Goal: Task Accomplishment & Management: Complete application form

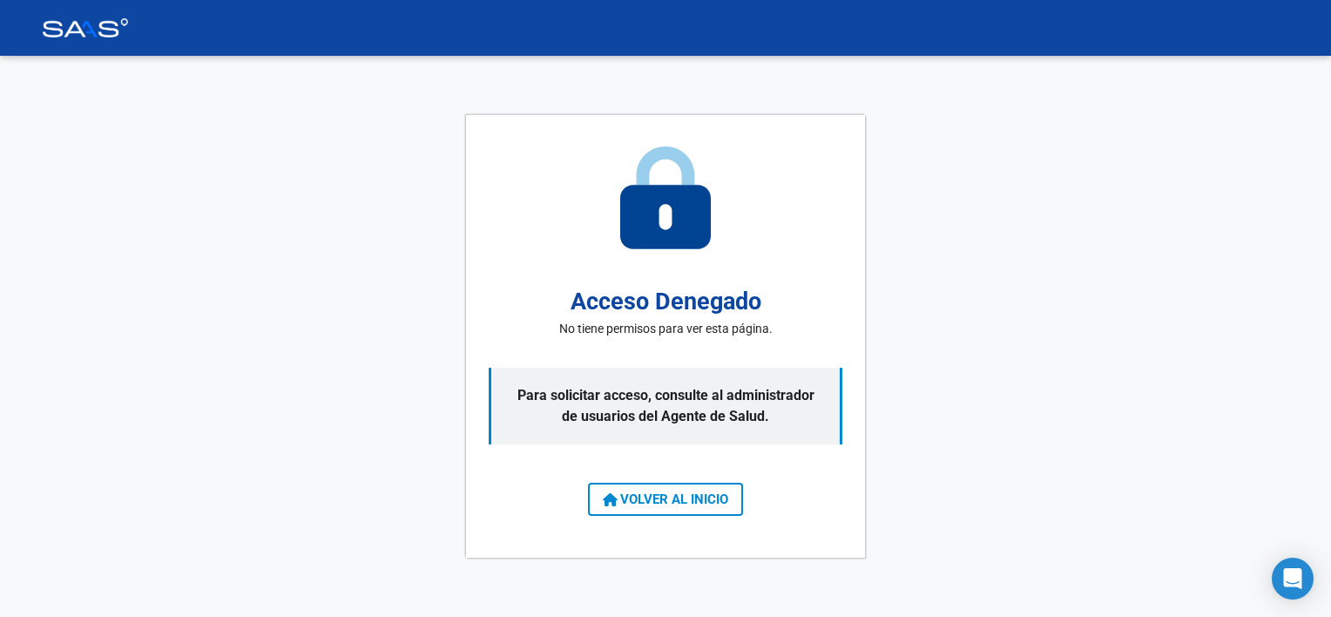
click at [708, 496] on span "VOLVER AL INICIO" at bounding box center [665, 499] width 125 height 16
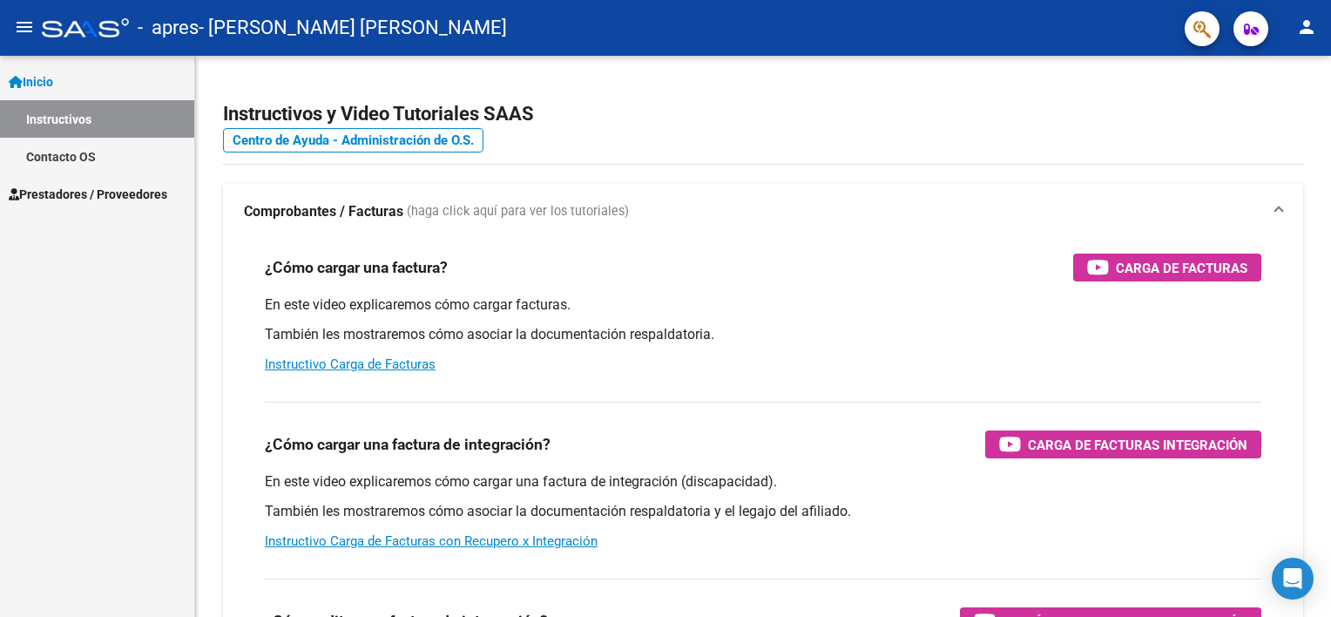
click at [82, 190] on span "Prestadores / Proveedores" at bounding box center [88, 194] width 159 height 19
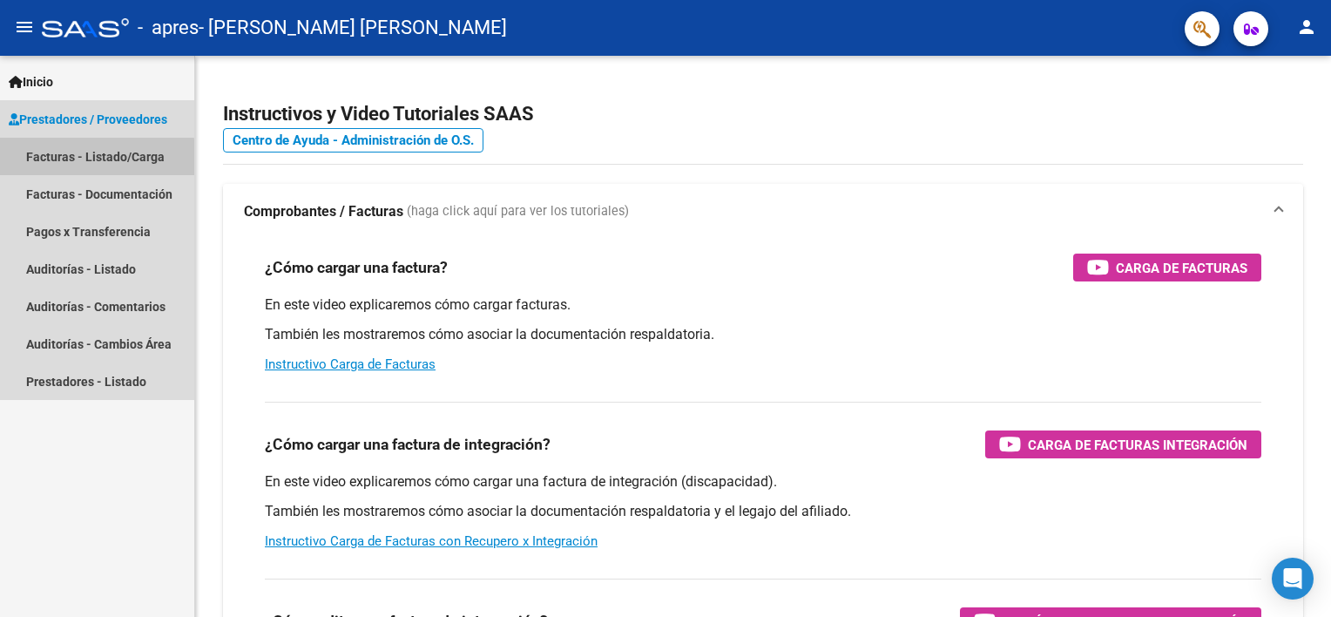
click at [70, 159] on link "Facturas - Listado/Carga" at bounding box center [97, 156] width 194 height 37
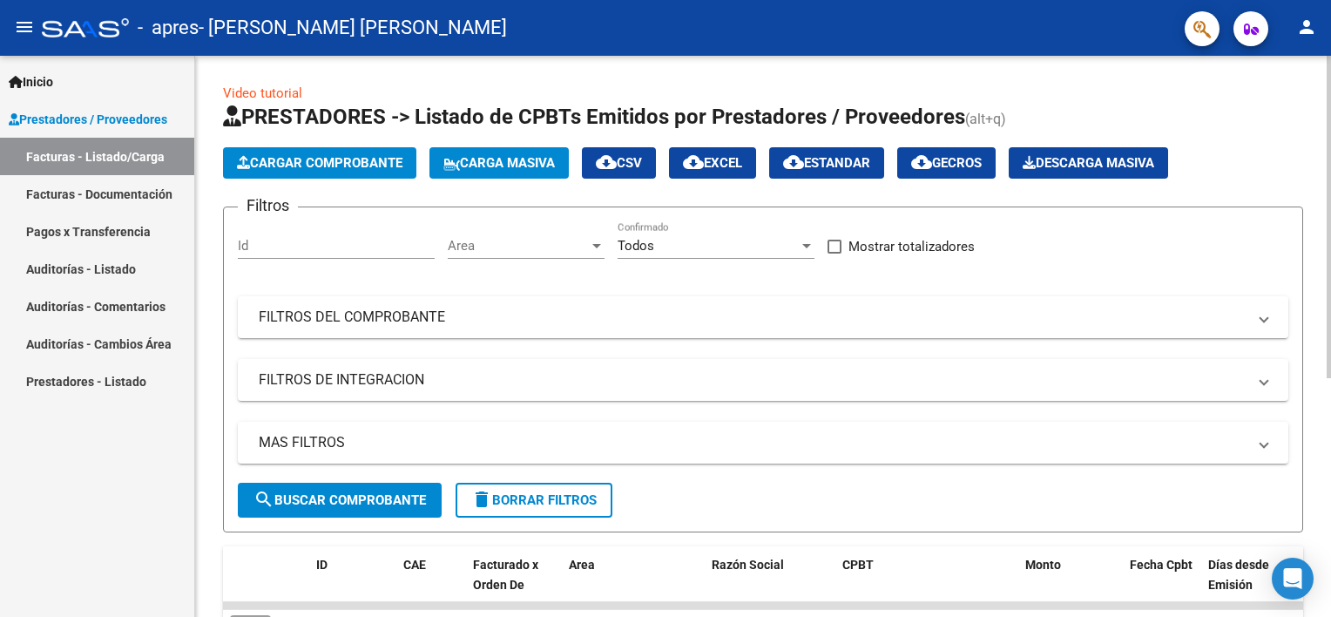
click at [303, 170] on span "Cargar Comprobante" at bounding box center [319, 163] width 165 height 16
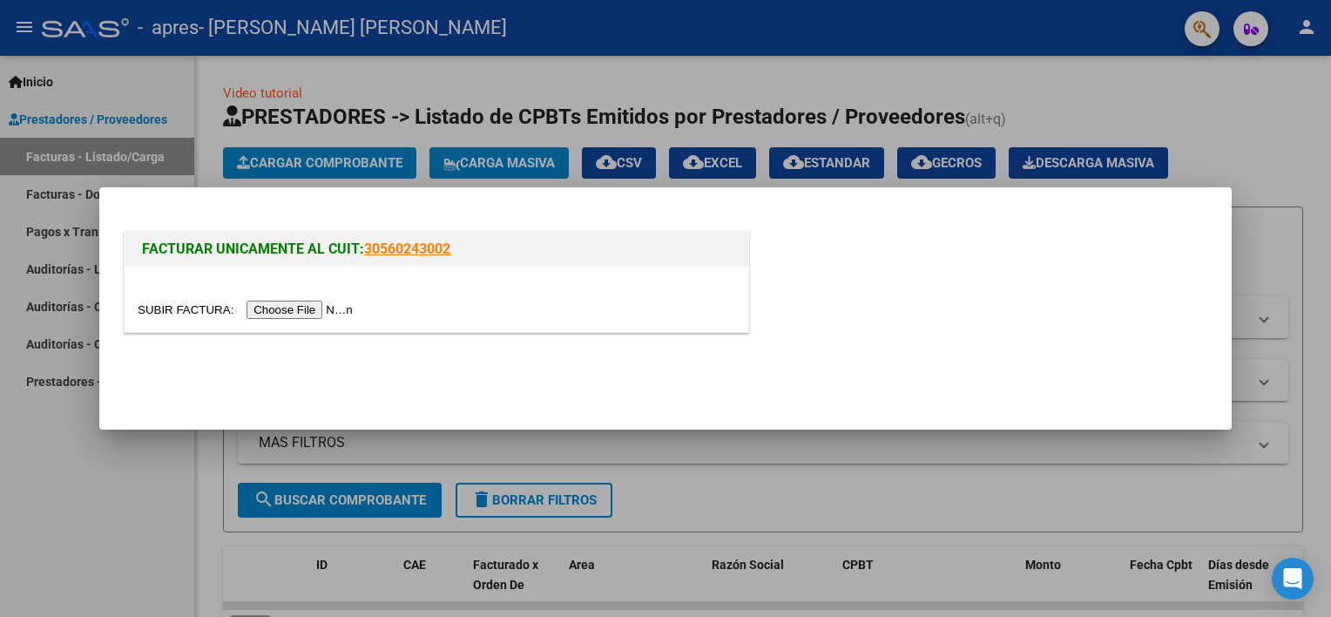
click at [265, 312] on input "file" at bounding box center [248, 309] width 220 height 18
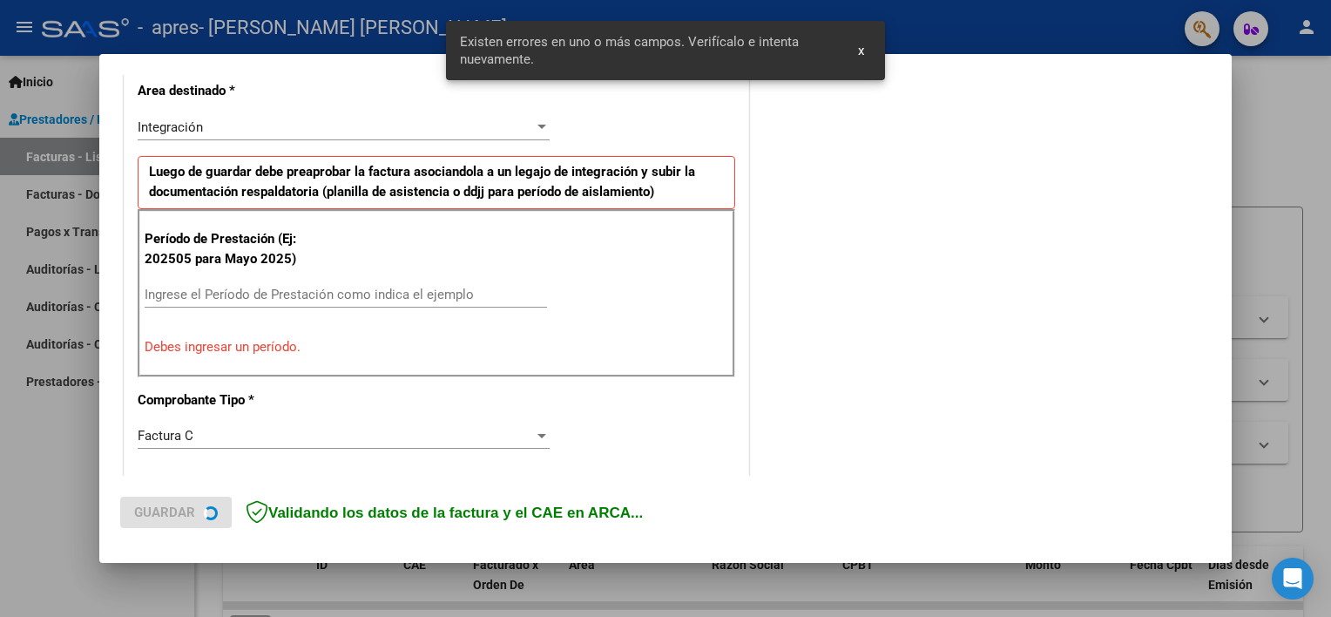
scroll to position [404, 0]
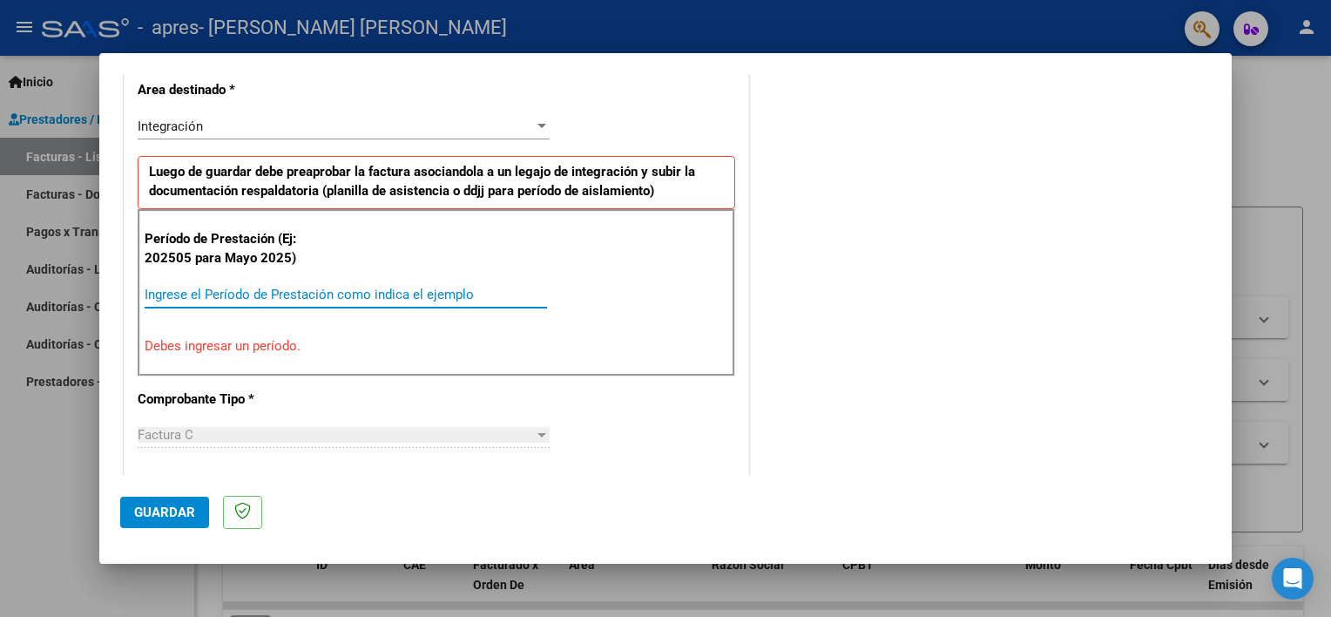
click at [295, 293] on input "Ingrese el Período de Prestación como indica el ejemplo" at bounding box center [346, 295] width 402 height 16
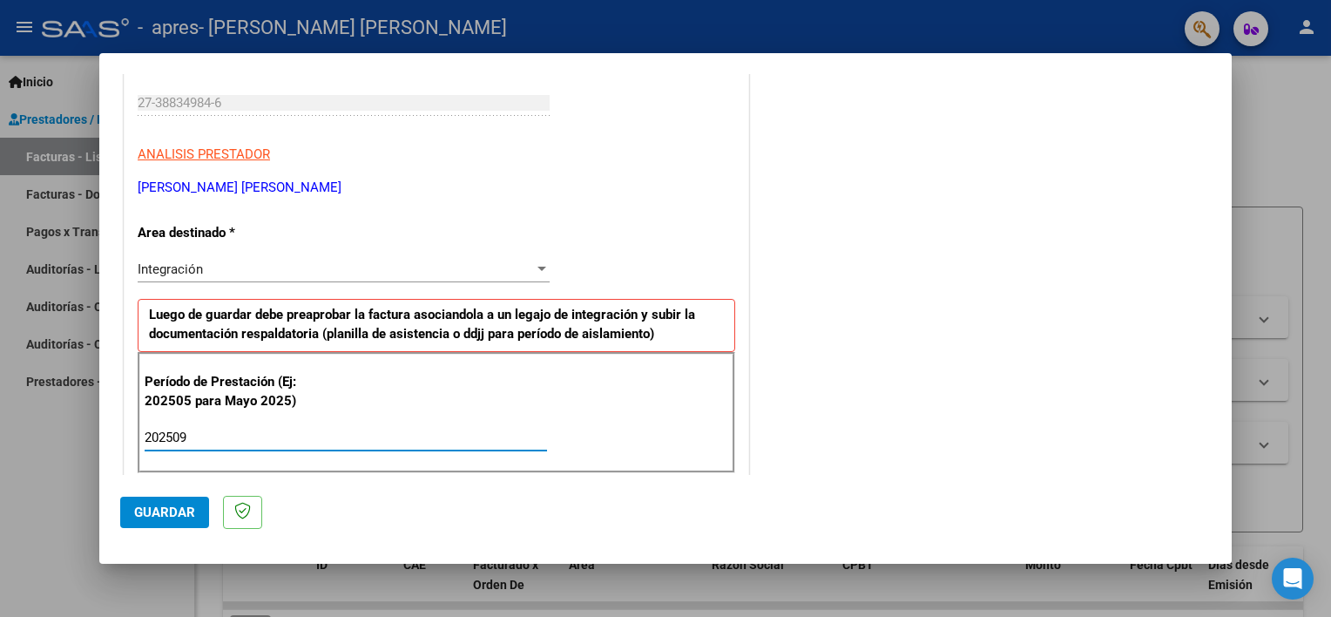
scroll to position [348, 0]
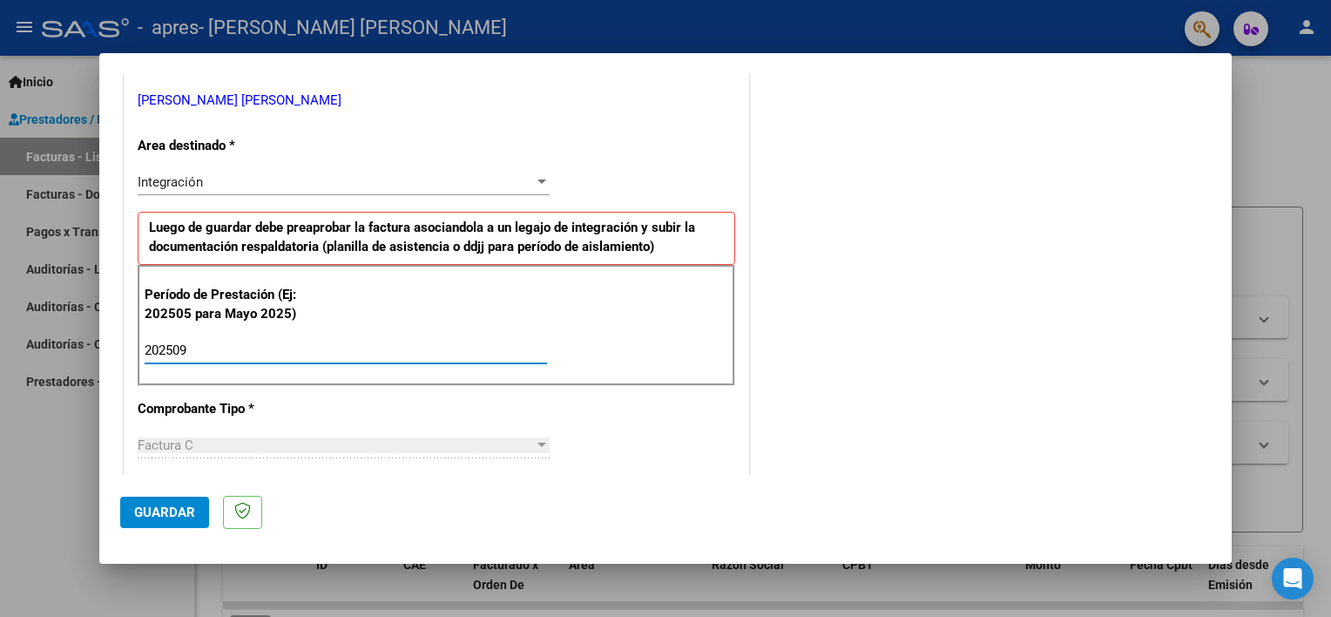
type input "202509"
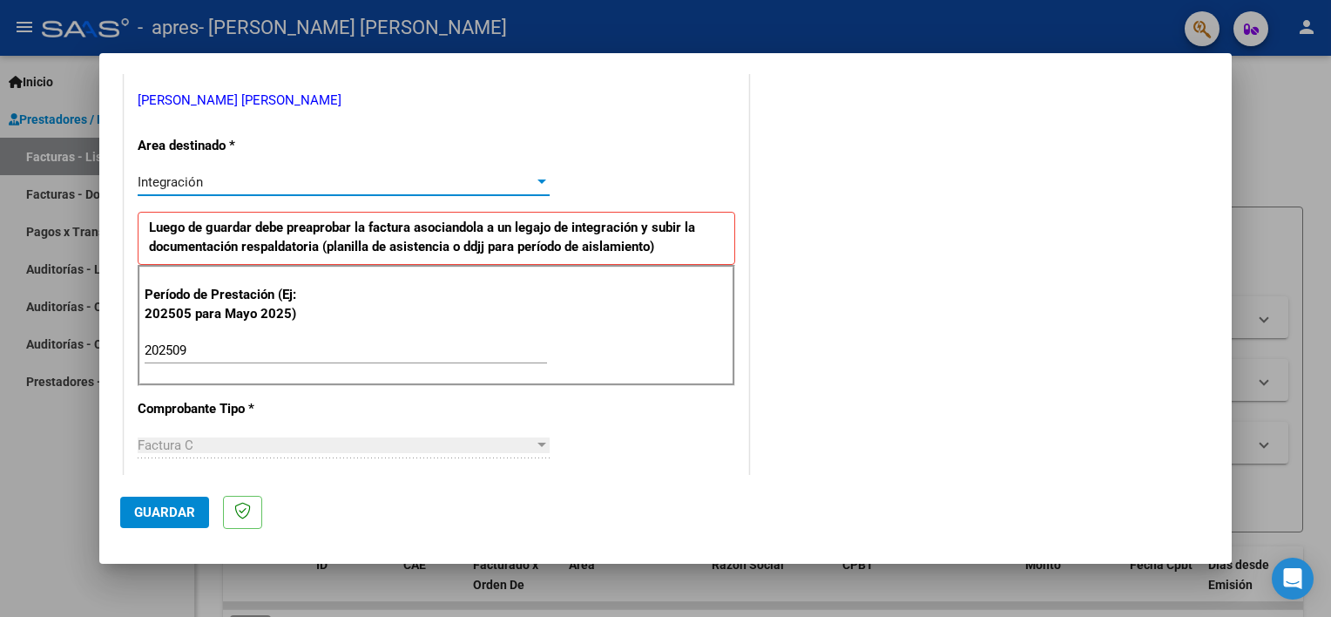
click at [341, 188] on div "Integración" at bounding box center [336, 182] width 396 height 16
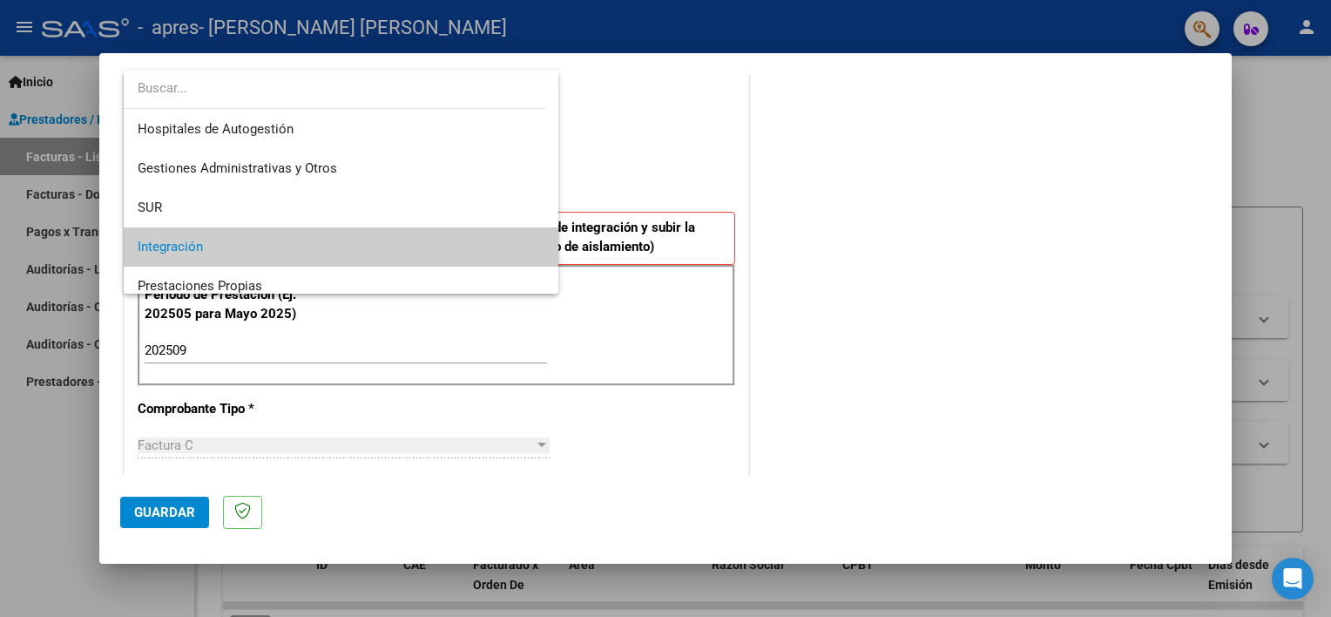
scroll to position [64, 0]
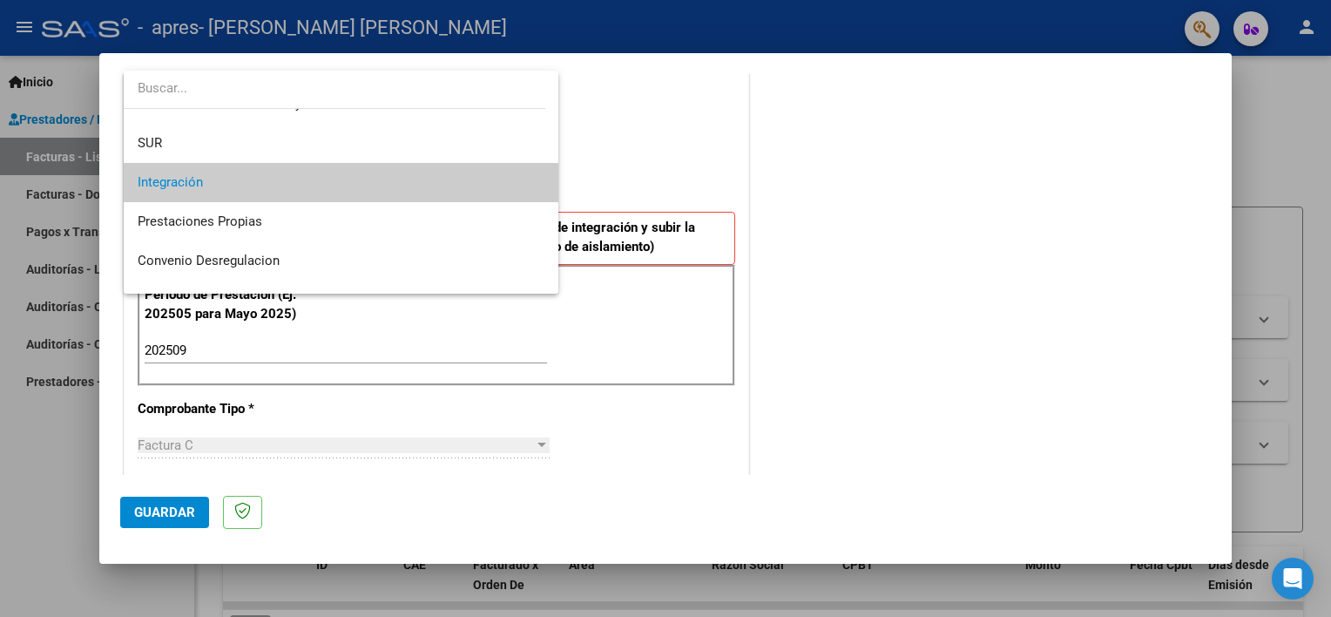
click at [792, 165] on div at bounding box center [665, 308] width 1331 height 617
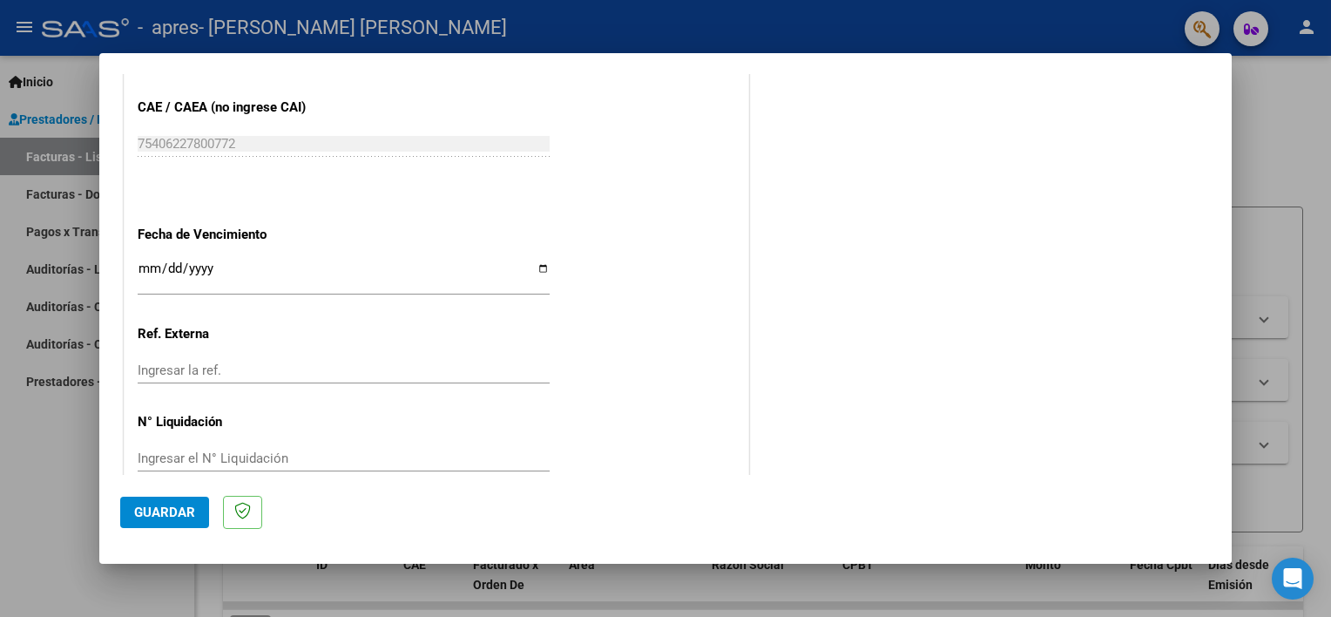
scroll to position [1130, 0]
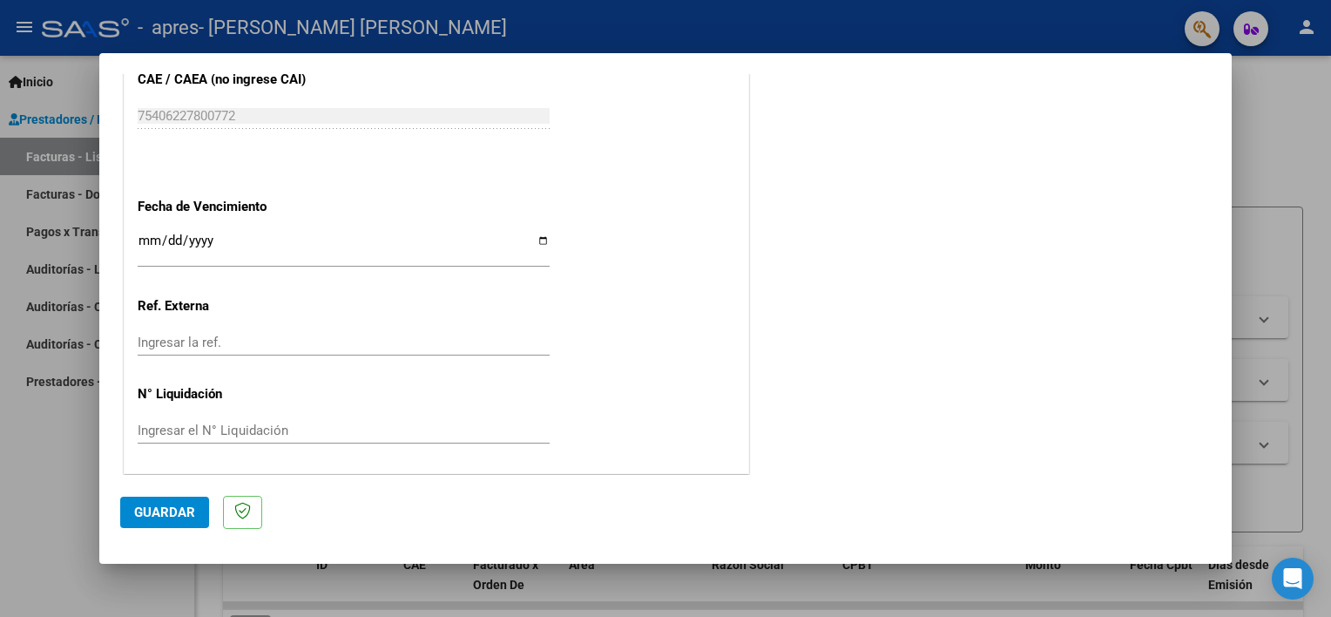
click at [150, 521] on button "Guardar" at bounding box center [164, 511] width 89 height 31
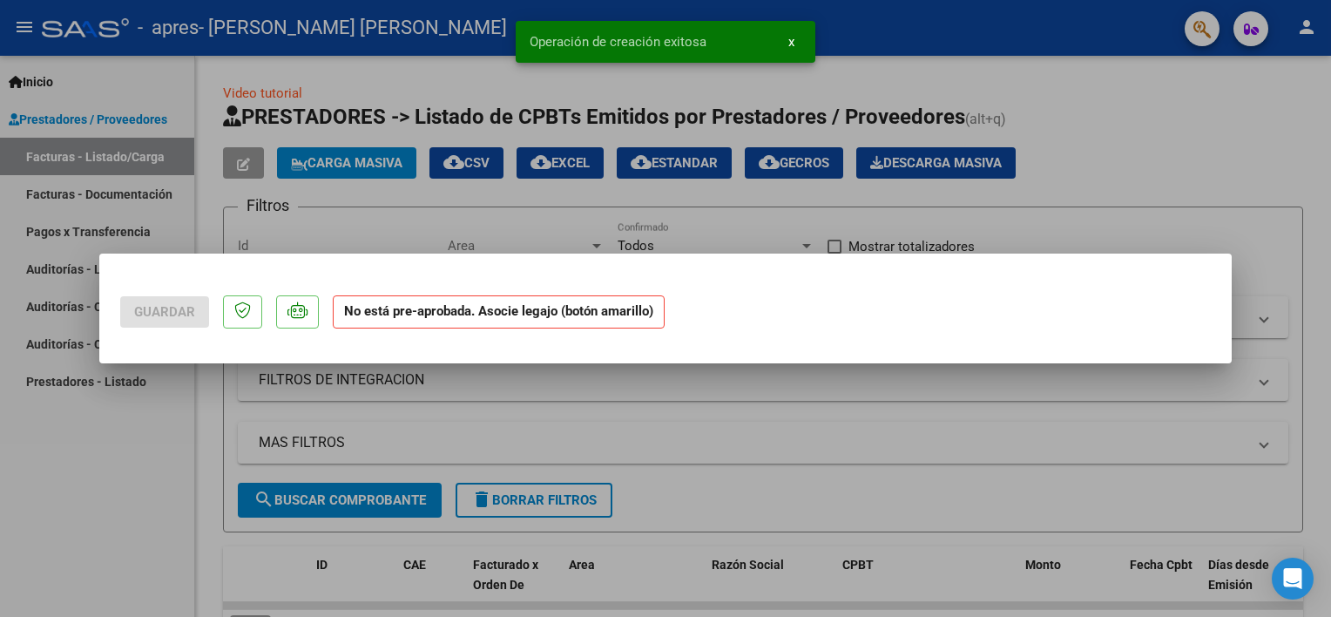
scroll to position [0, 0]
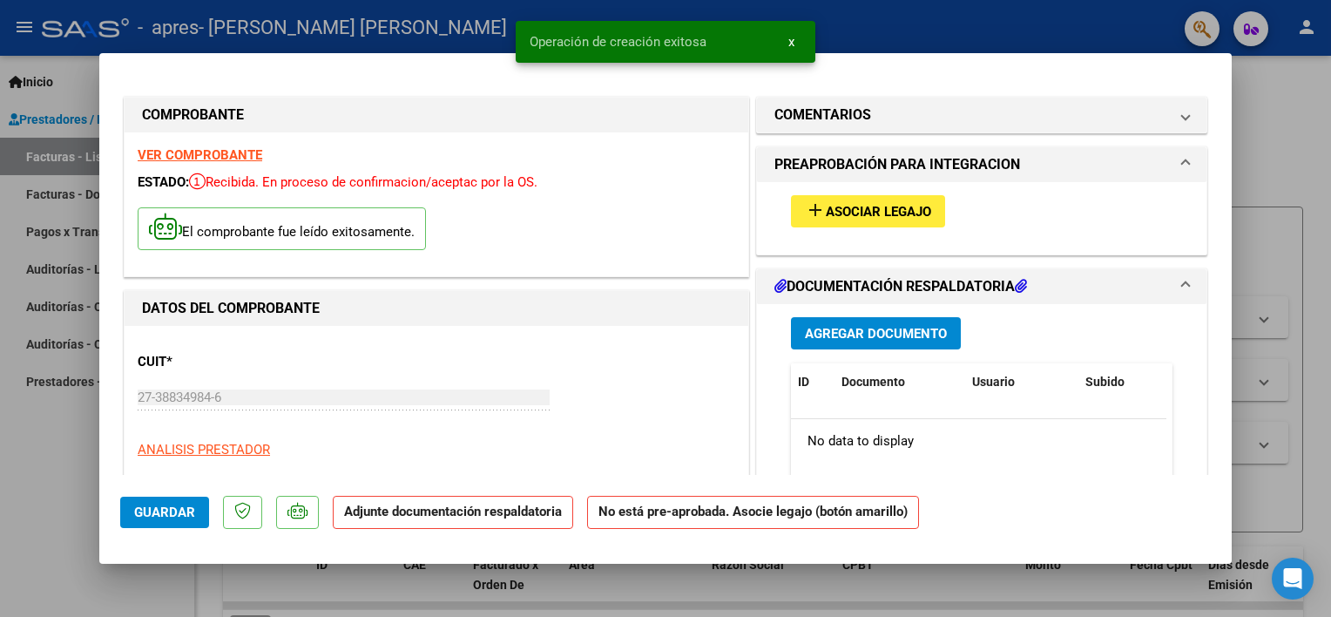
click at [908, 199] on button "add Asociar Legajo" at bounding box center [868, 211] width 154 height 32
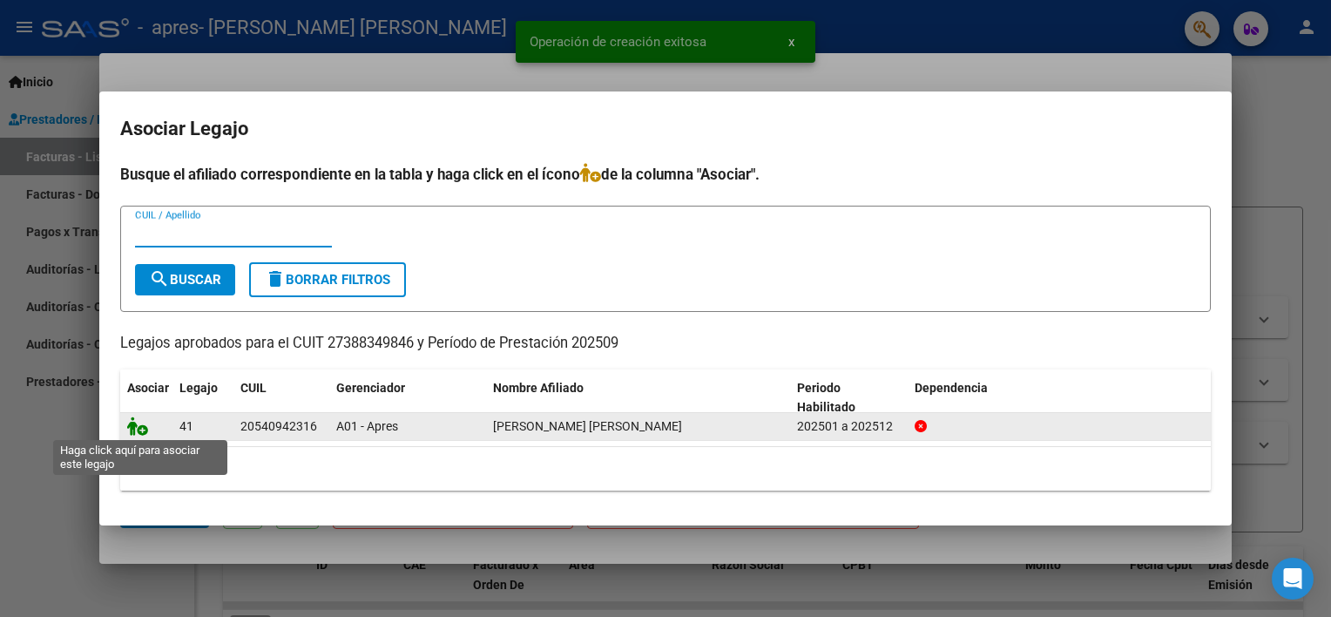
click at [130, 431] on icon at bounding box center [137, 425] width 21 height 19
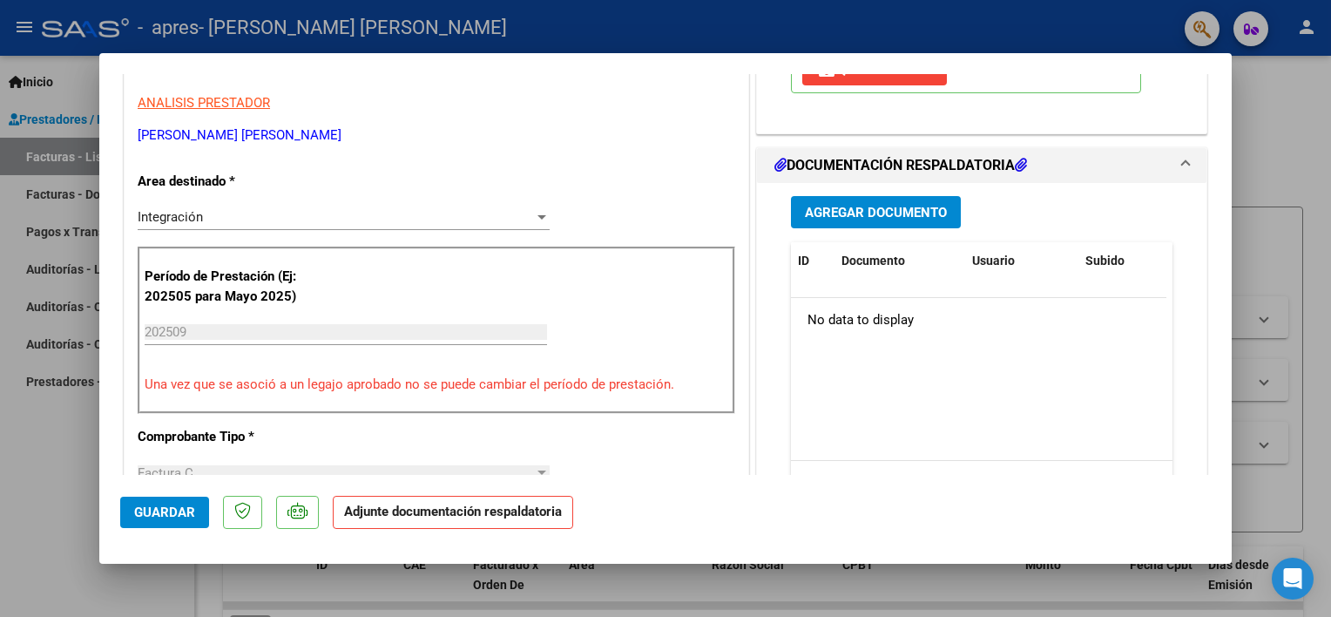
scroll to position [348, 0]
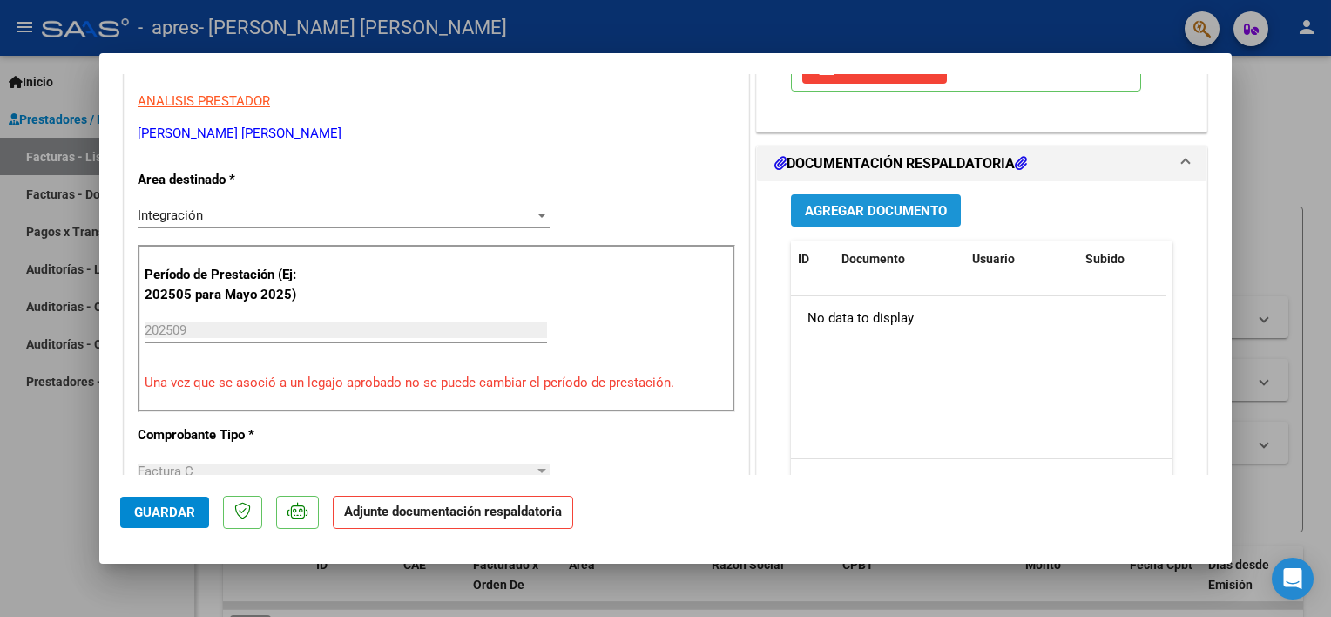
click at [833, 208] on span "Agregar Documento" at bounding box center [876, 211] width 142 height 16
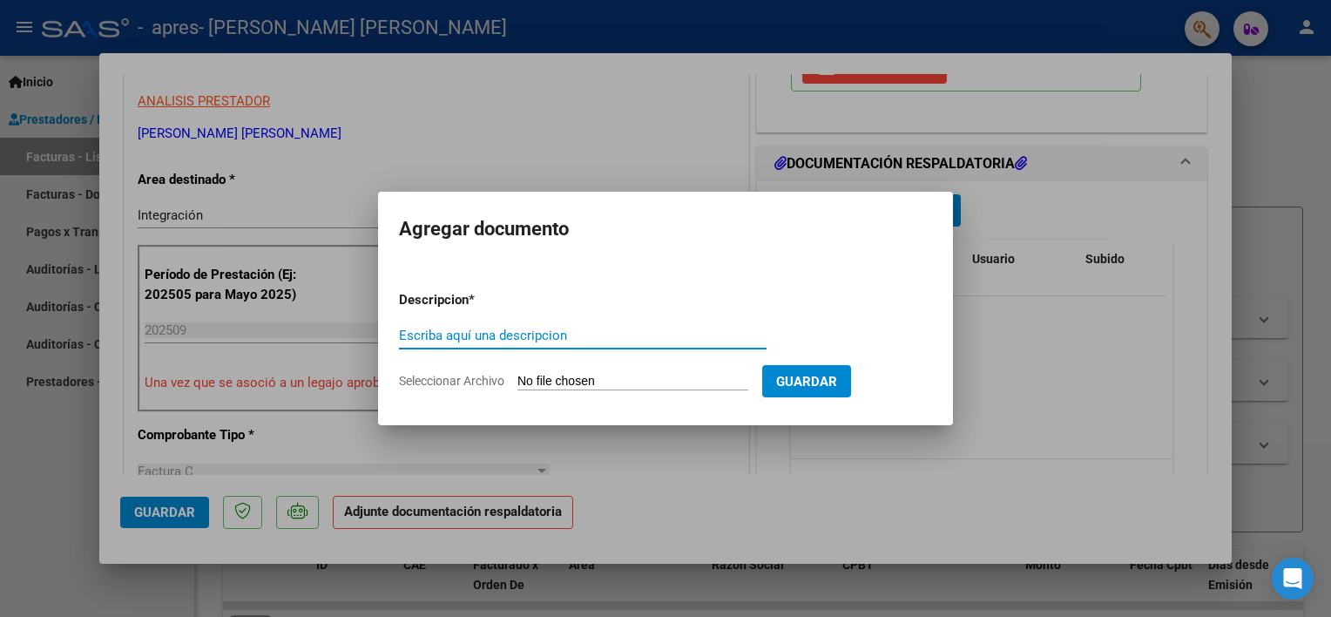
click at [534, 334] on input "Escriba aquí una descripcion" at bounding box center [583, 335] width 368 height 16
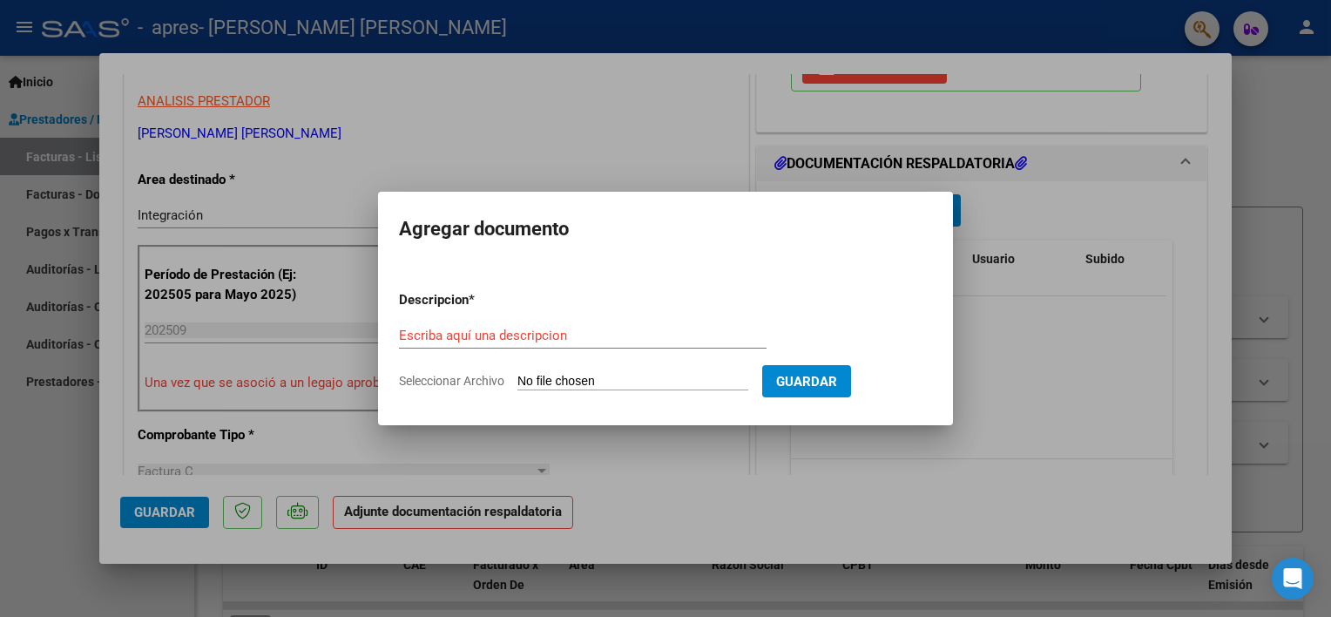
click at [574, 367] on form "Descripcion * Escriba aquí una descripcion Seleccionar Archivo Guardar" at bounding box center [665, 340] width 533 height 127
click at [581, 379] on input "Seleccionar Archivo" at bounding box center [632, 382] width 231 height 17
type input "C:\fakepath\PLANILLA RODRÍGUEZ APRES SEPTIEMBRE 2025 PSI.pdf"
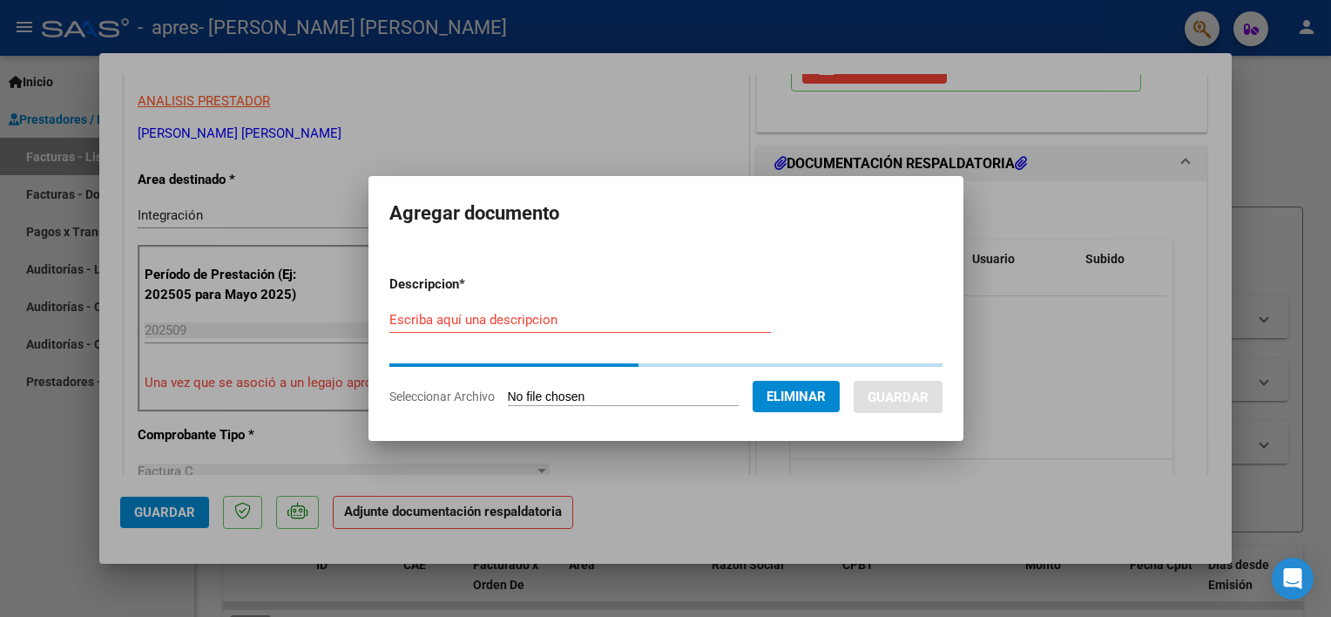
click at [594, 321] on input "Escriba aquí una descripcion" at bounding box center [579, 320] width 381 height 16
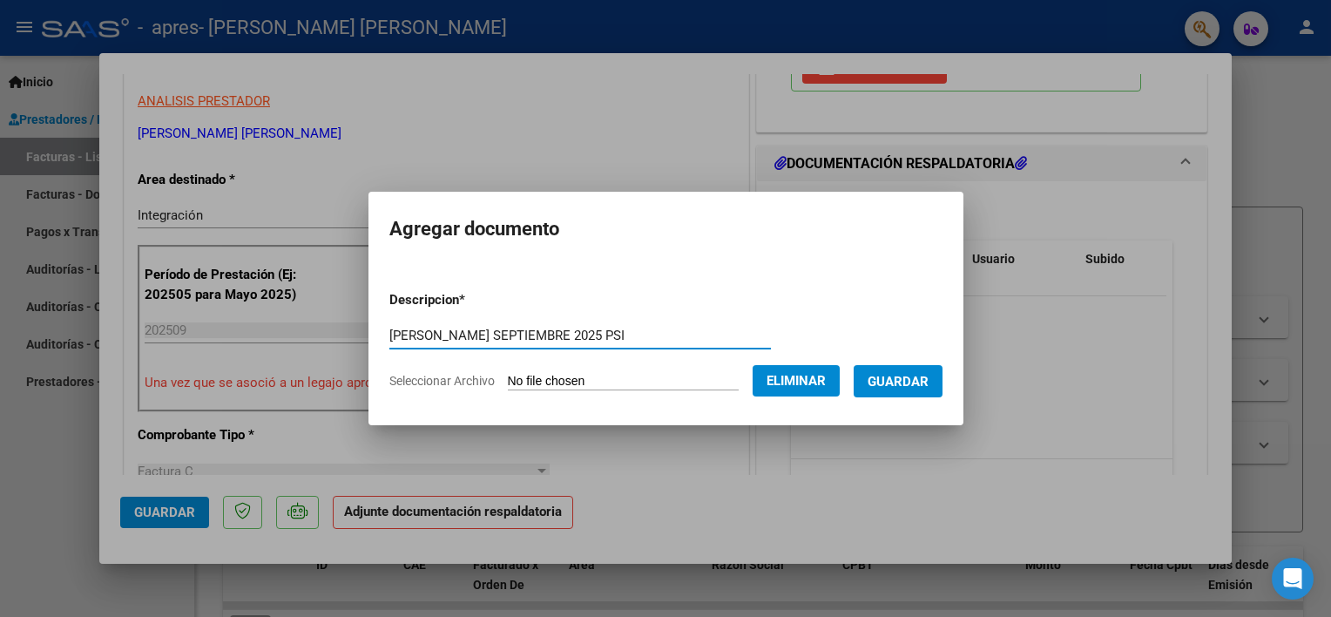
type input "PLANILLA RODRIGUEZ SEPTIEMBRE 2025 PSI"
click at [916, 380] on span "Guardar" at bounding box center [897, 382] width 61 height 16
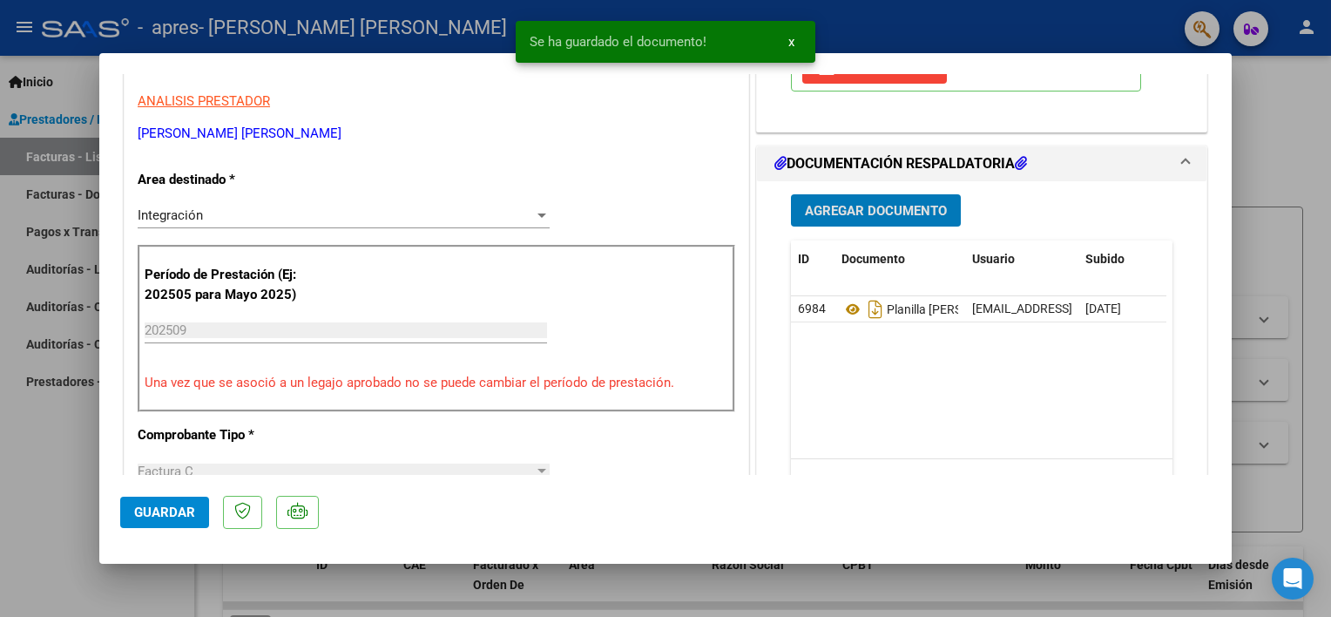
click at [192, 516] on span "Guardar" at bounding box center [164, 512] width 61 height 16
click at [31, 521] on div at bounding box center [665, 308] width 1331 height 617
type input "$ 0,00"
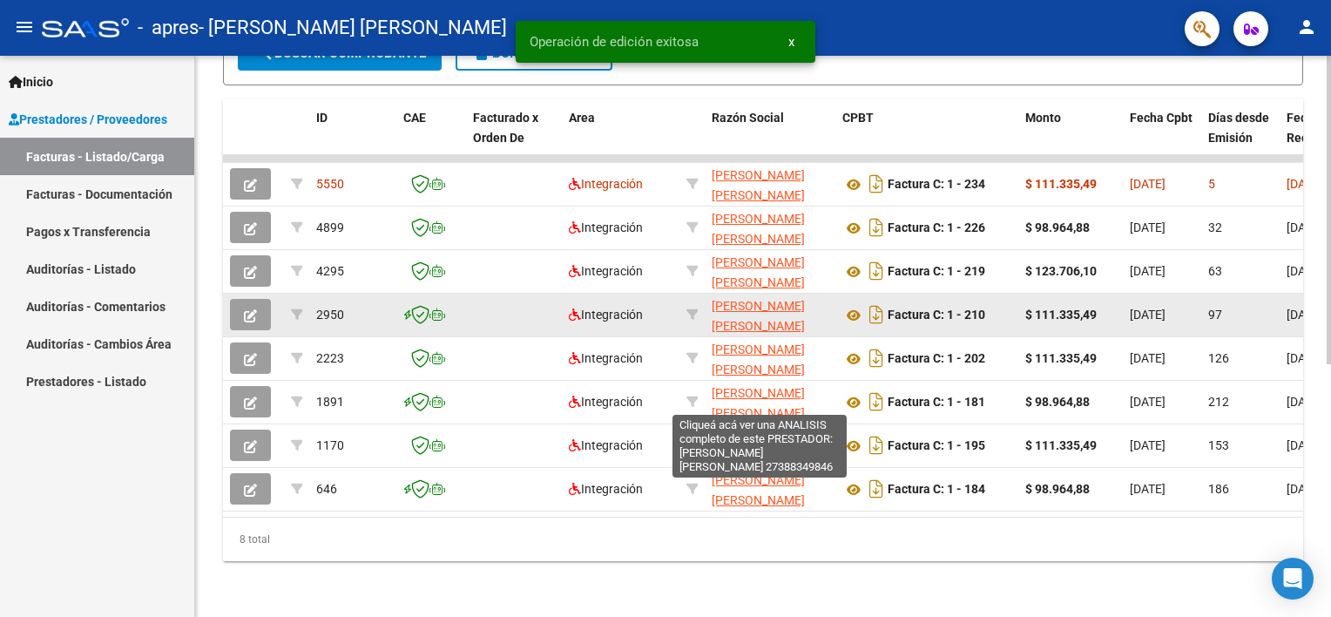
scroll to position [457, 0]
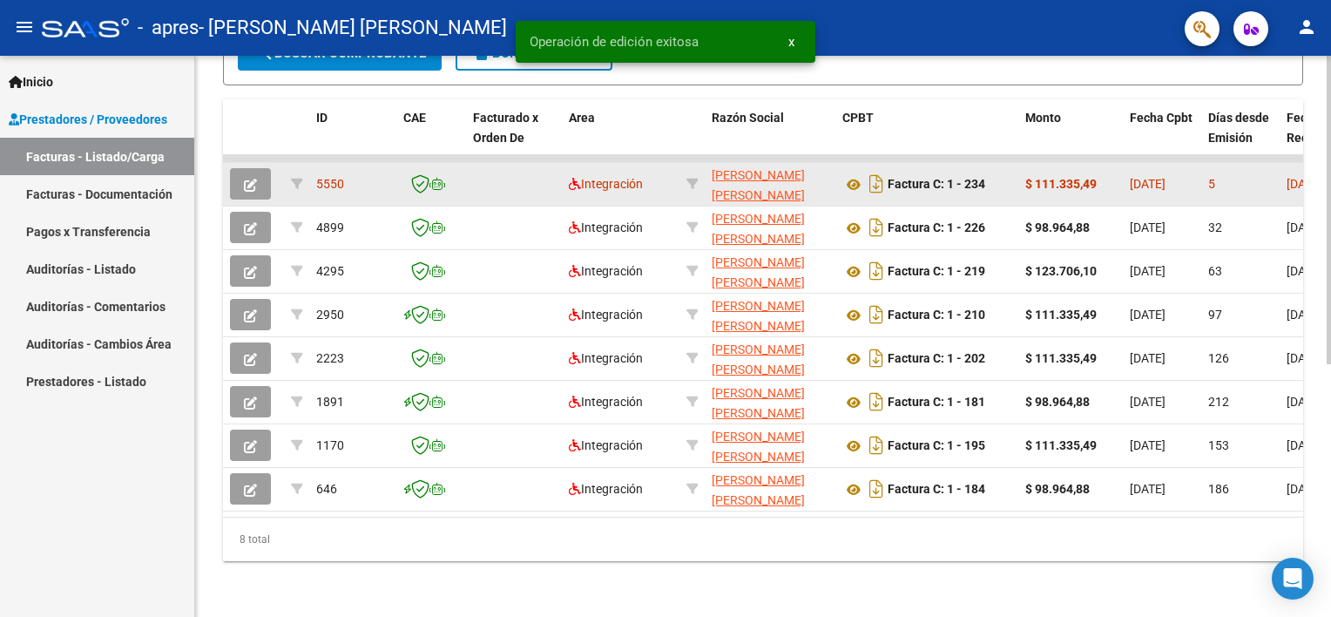
drag, startPoint x: 1104, startPoint y: 174, endPoint x: 1024, endPoint y: 174, distance: 80.1
click at [1025, 174] on div "$ 111.335,49" at bounding box center [1070, 184] width 91 height 20
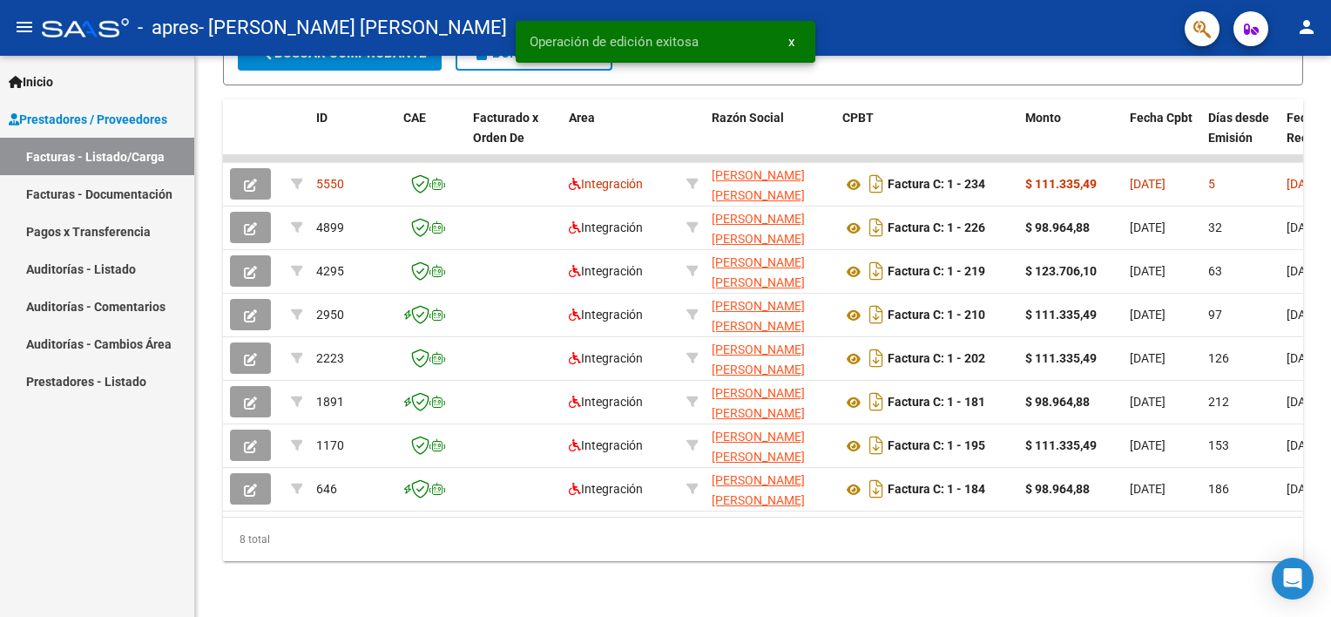
copy strong "$ 111.335,49"
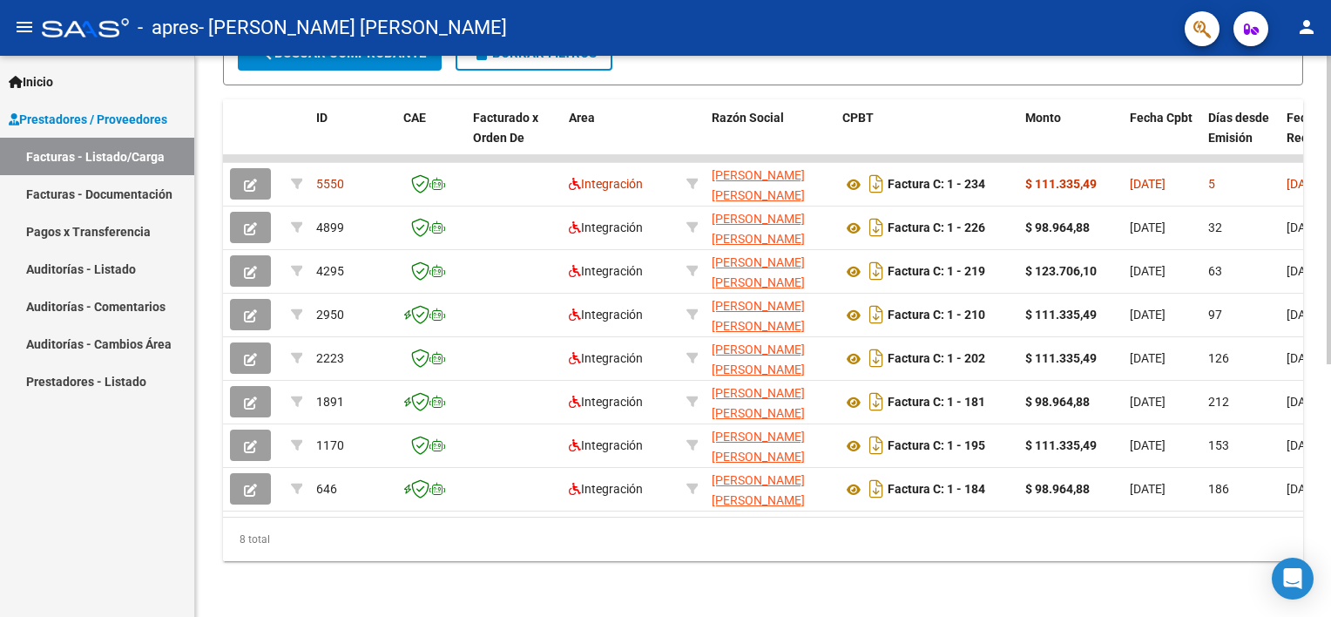
click at [941, 563] on div "Video tutorial PRESTADORES -> Listado de CPBTs Emitidos por Prestadores / Prove…" at bounding box center [763, 113] width 1136 height 1008
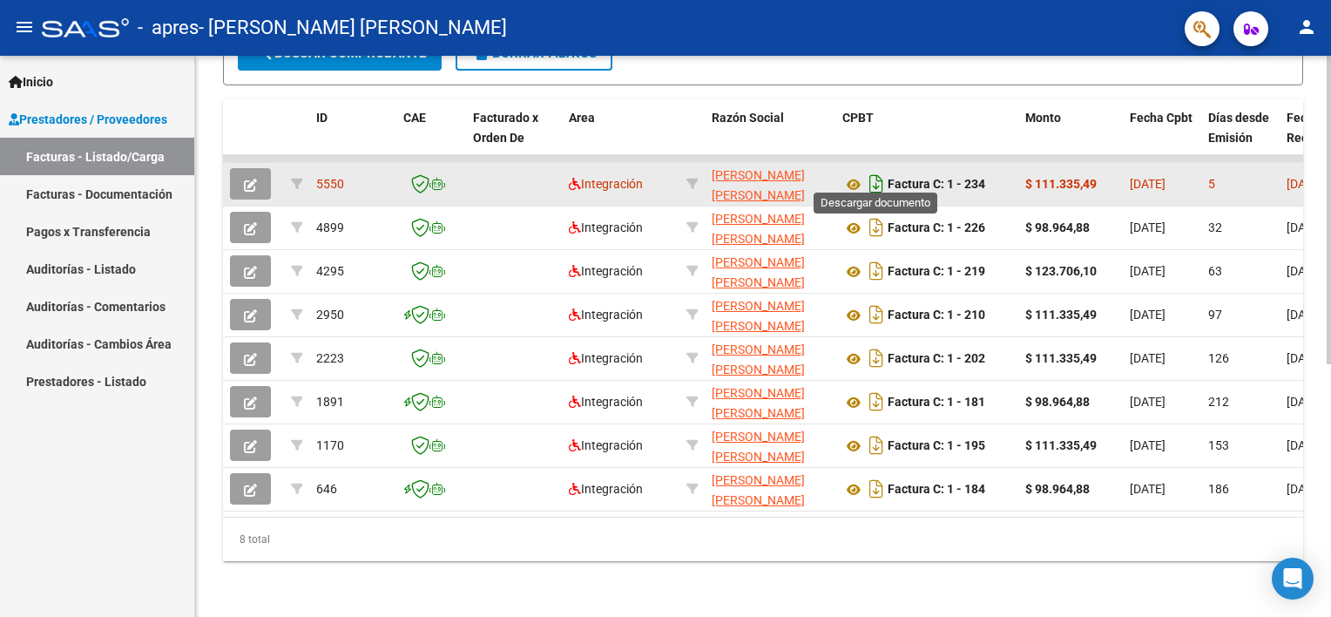
click at [873, 172] on icon "Descargar documento" at bounding box center [876, 184] width 23 height 28
click at [855, 176] on icon at bounding box center [853, 184] width 23 height 21
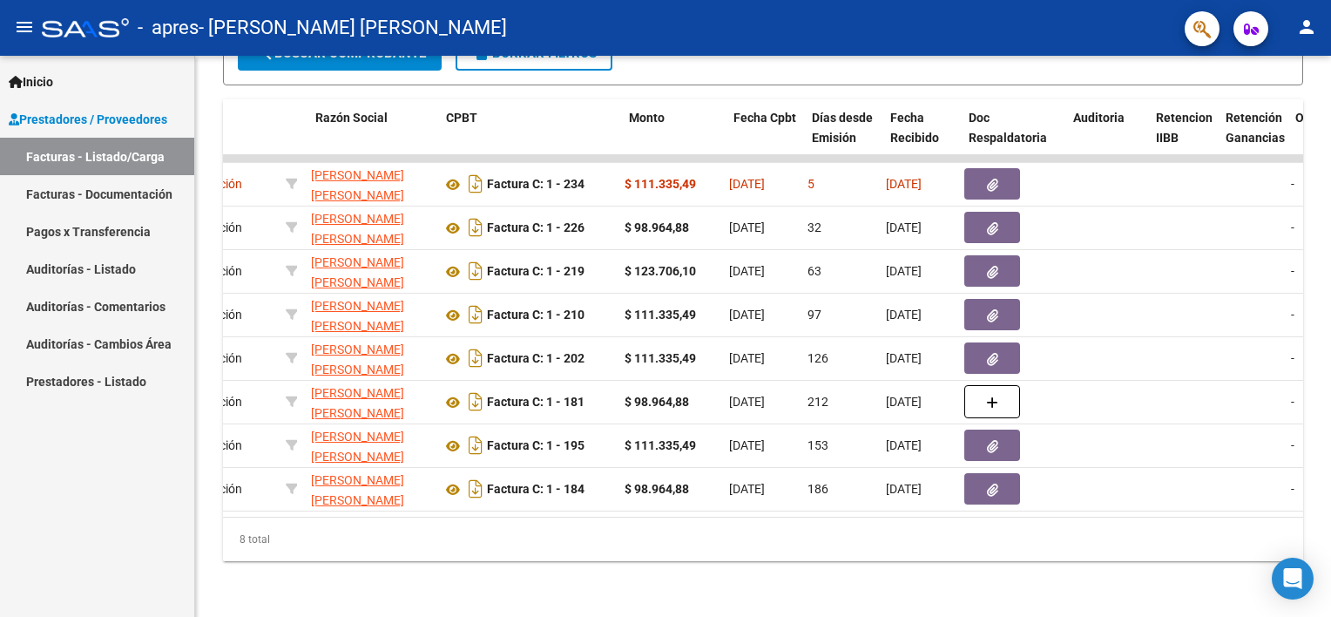
scroll to position [0, 396]
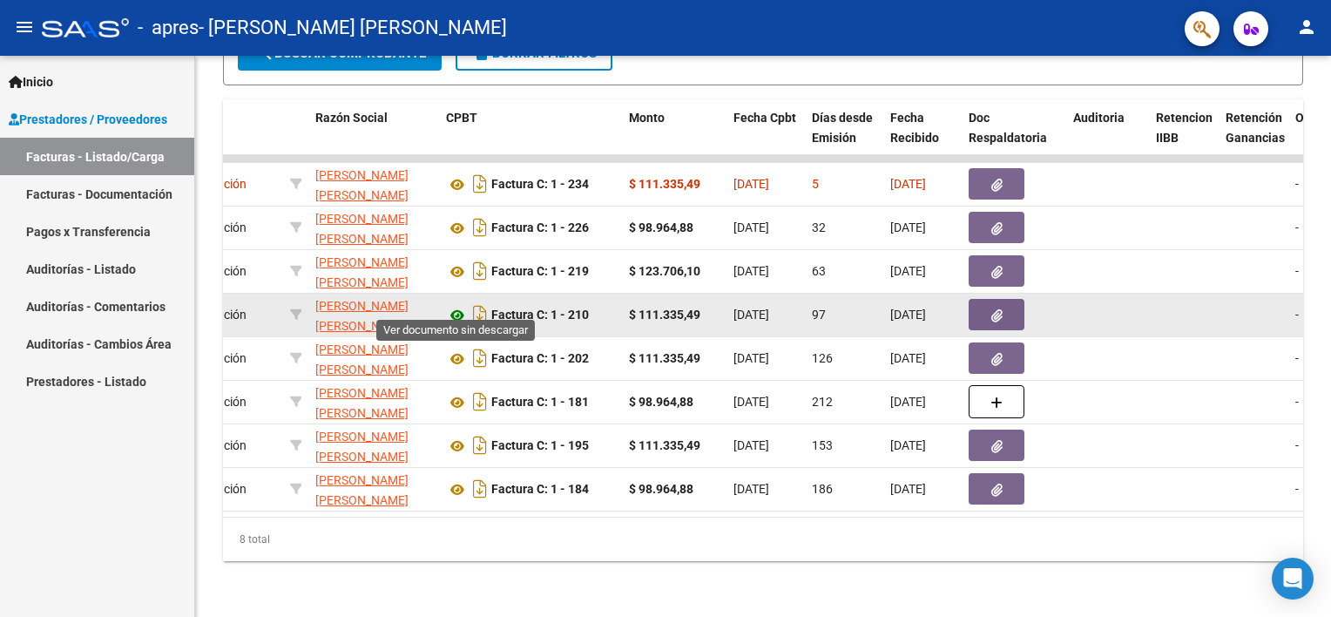
click at [454, 305] on icon at bounding box center [457, 315] width 23 height 21
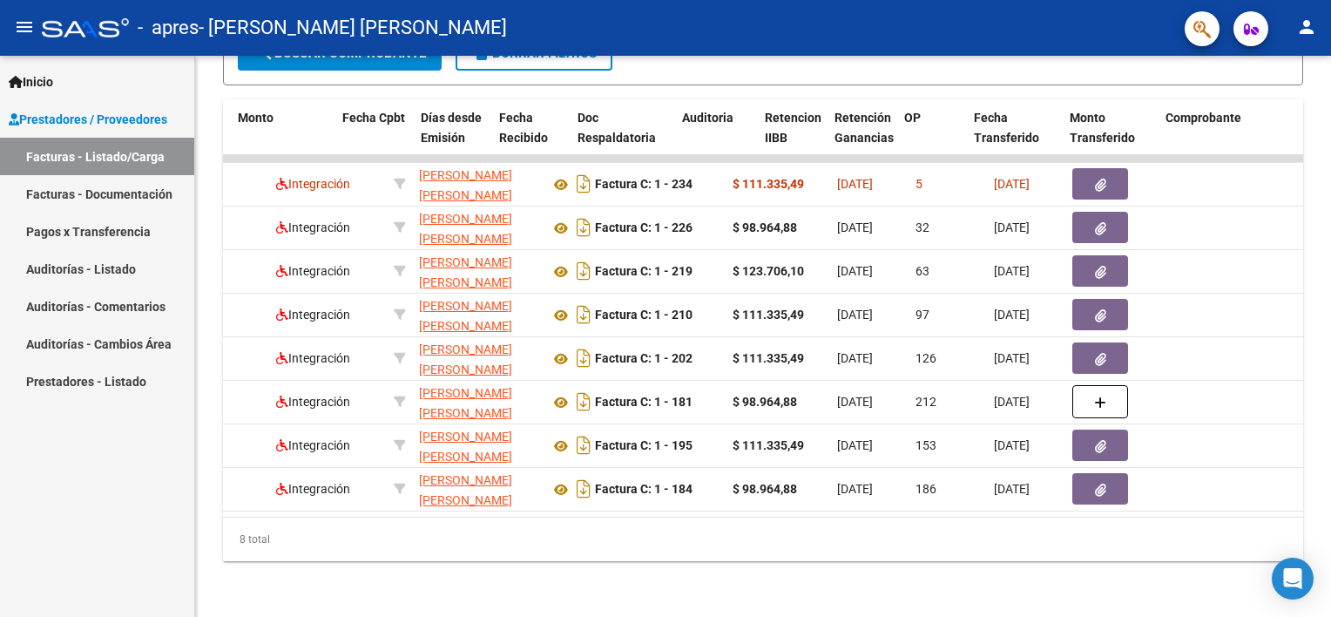
scroll to position [0, 0]
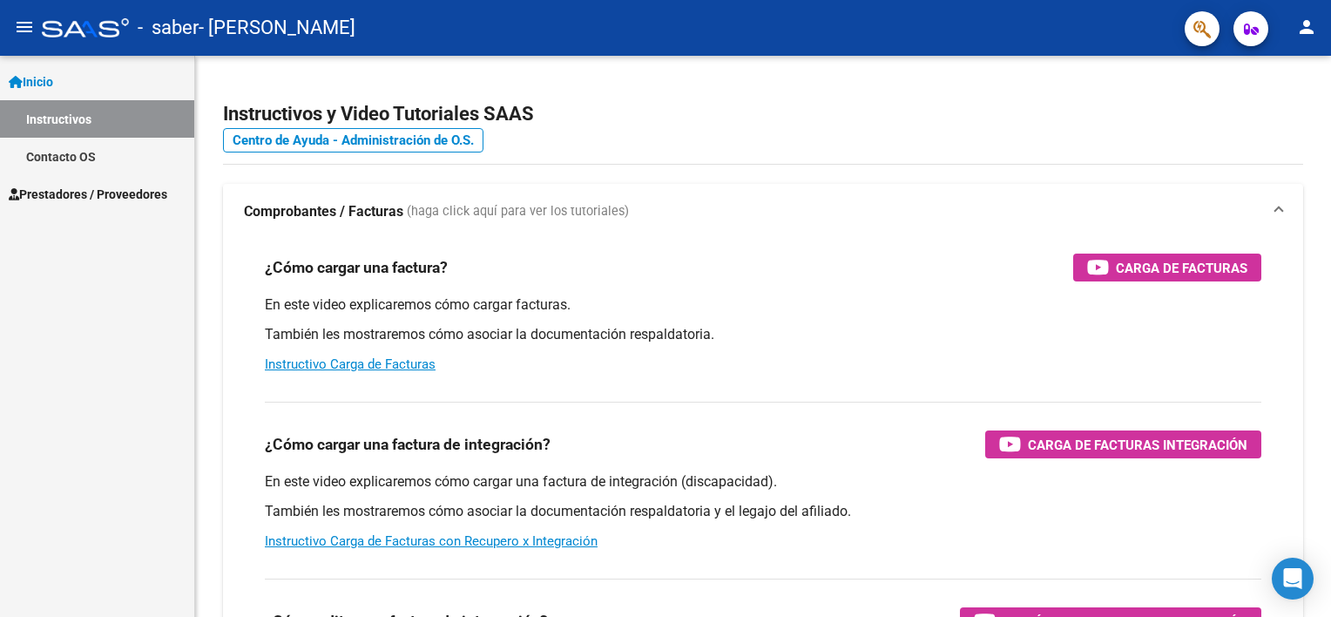
click at [58, 199] on span "Prestadores / Proveedores" at bounding box center [88, 194] width 159 height 19
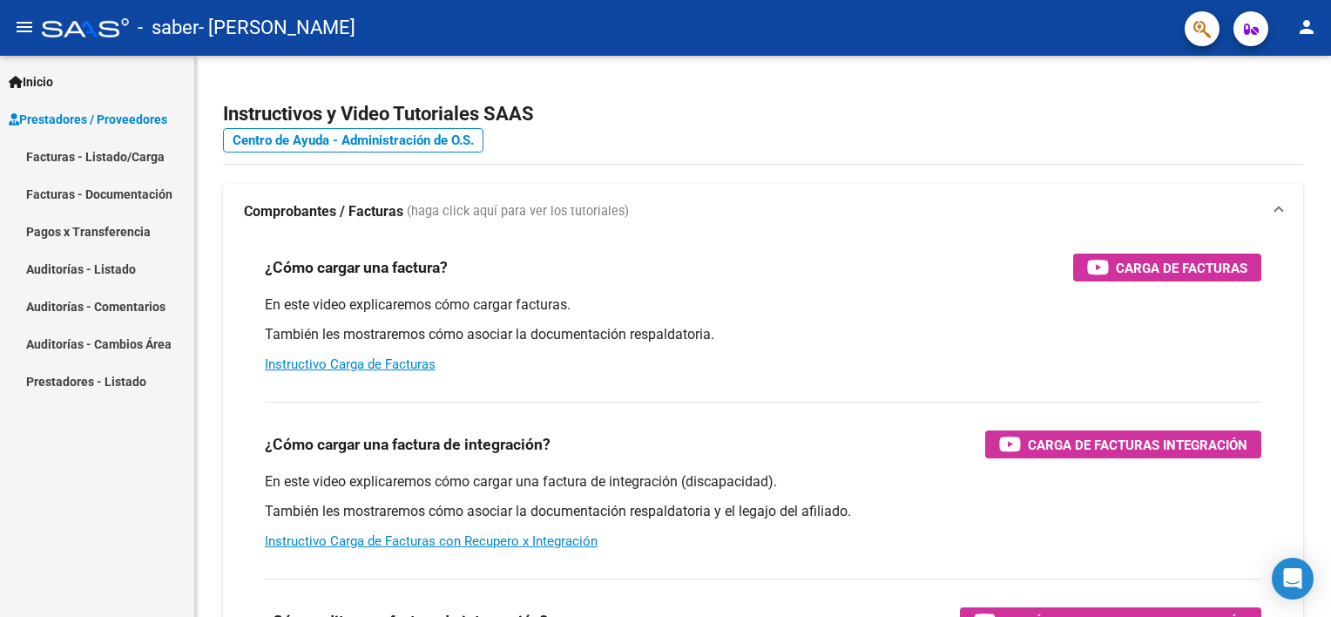
click at [98, 160] on link "Facturas - Listado/Carga" at bounding box center [97, 156] width 194 height 37
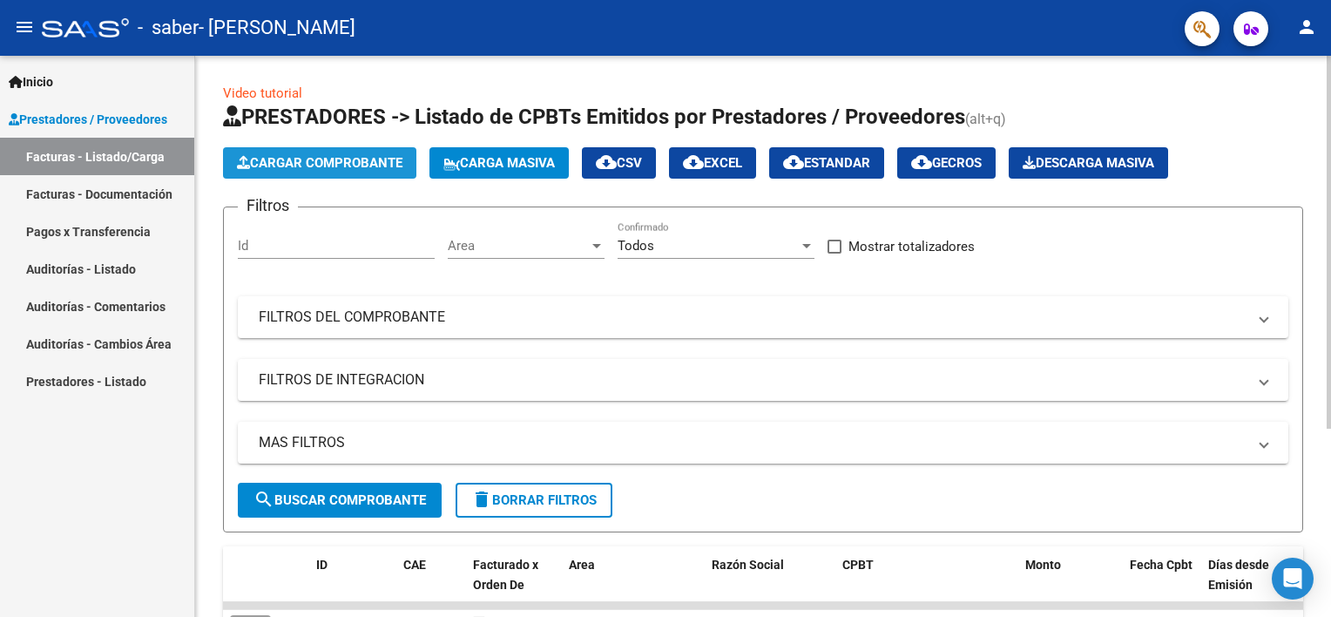
click at [291, 150] on button "Cargar Comprobante" at bounding box center [319, 162] width 193 height 31
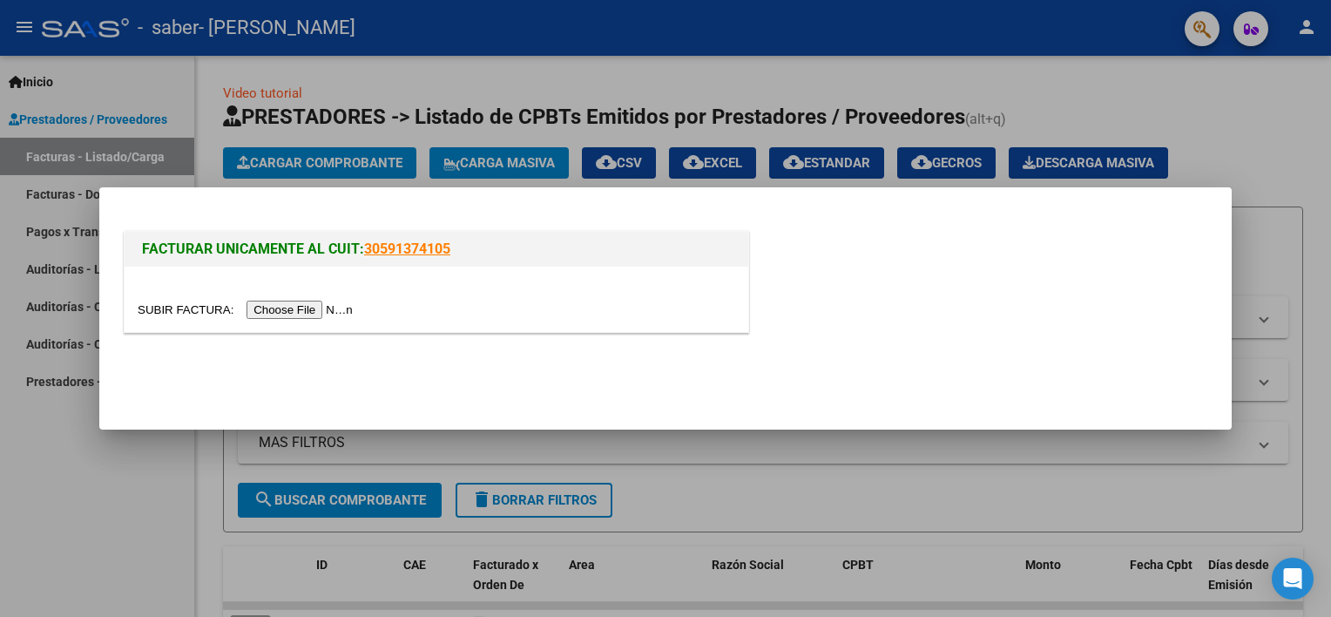
click at [262, 309] on input "file" at bounding box center [248, 309] width 220 height 18
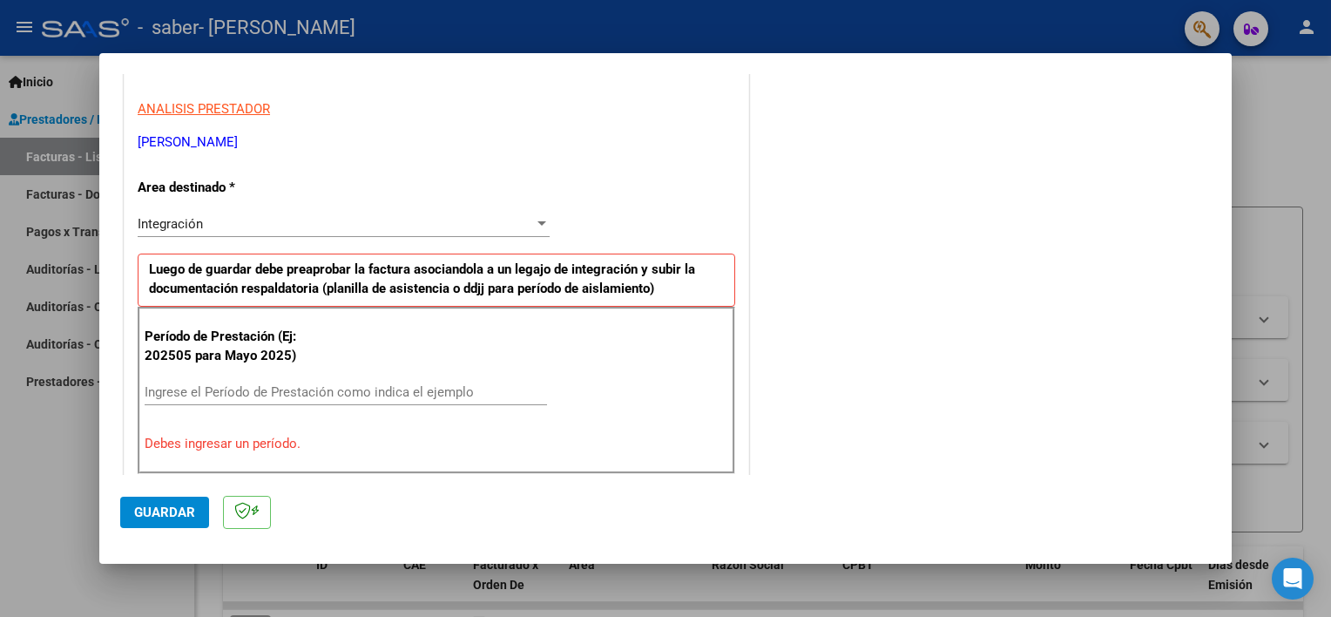
scroll to position [348, 0]
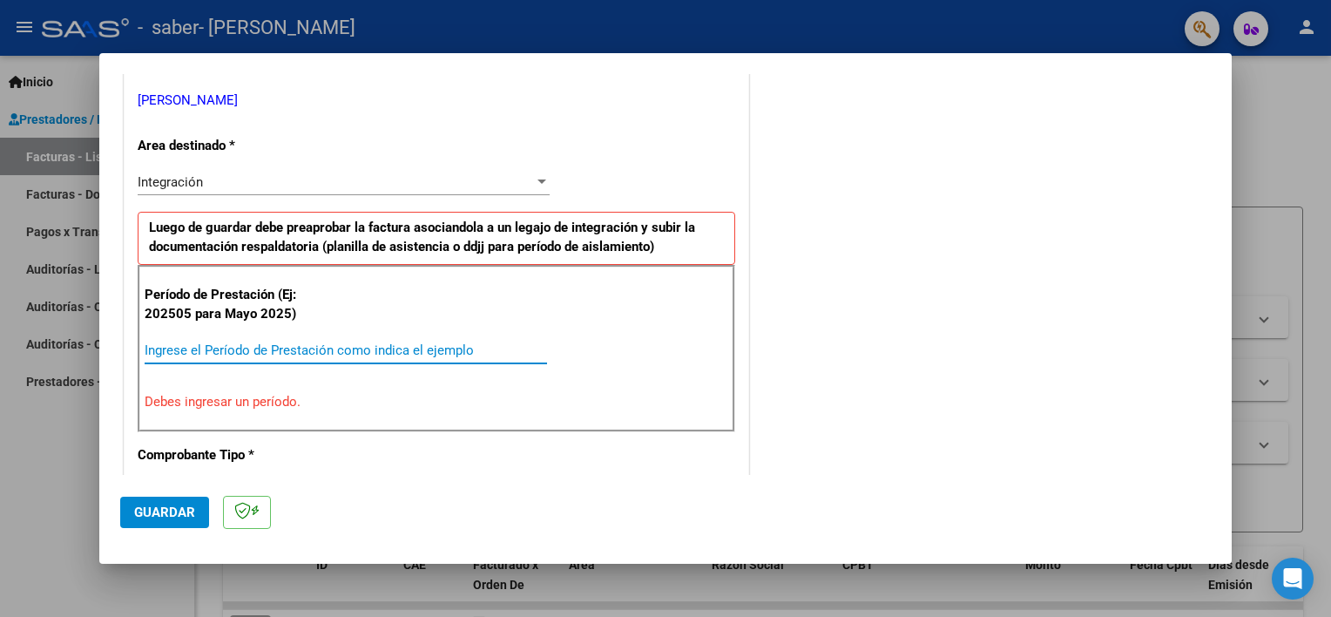
click at [183, 342] on input "Ingrese el Período de Prestación como indica el ejemplo" at bounding box center [346, 350] width 402 height 16
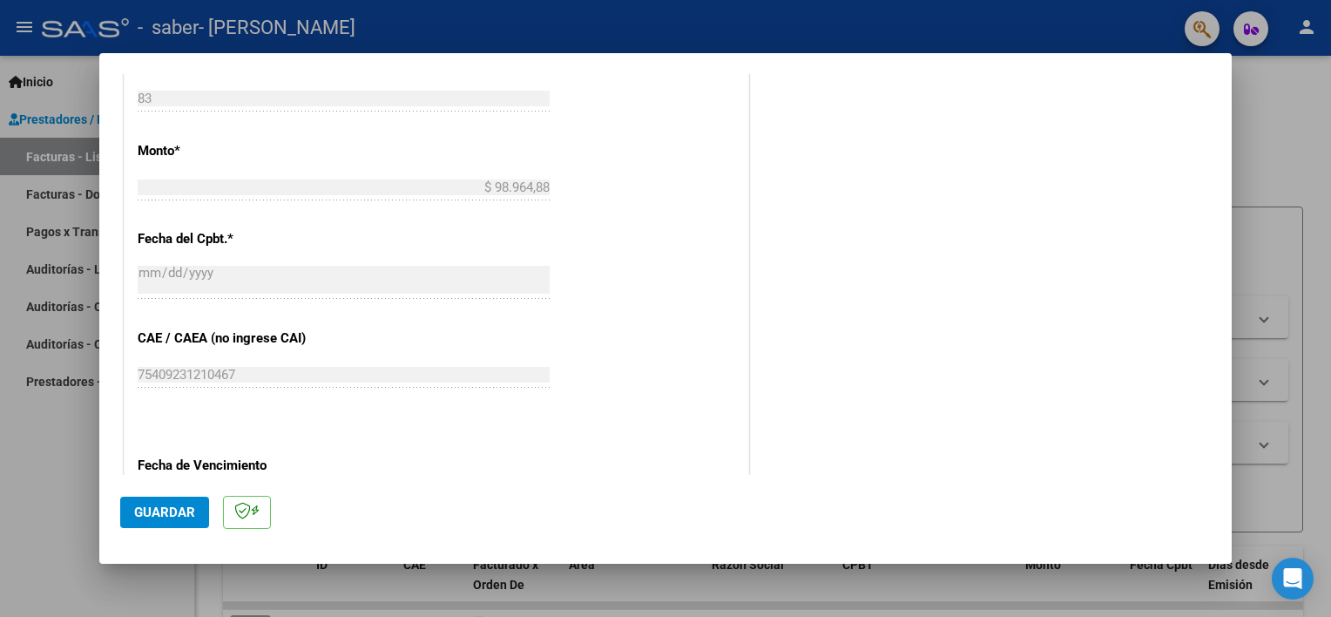
scroll to position [1130, 0]
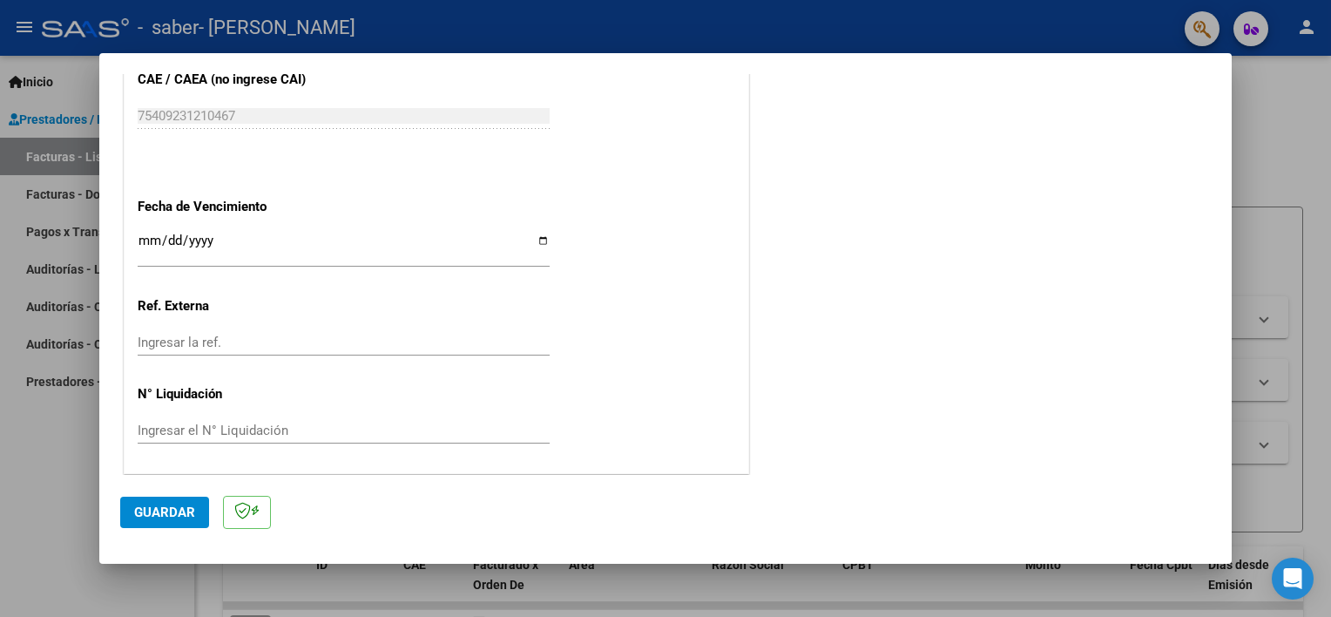
type input "202509"
click at [164, 509] on span "Guardar" at bounding box center [164, 512] width 61 height 16
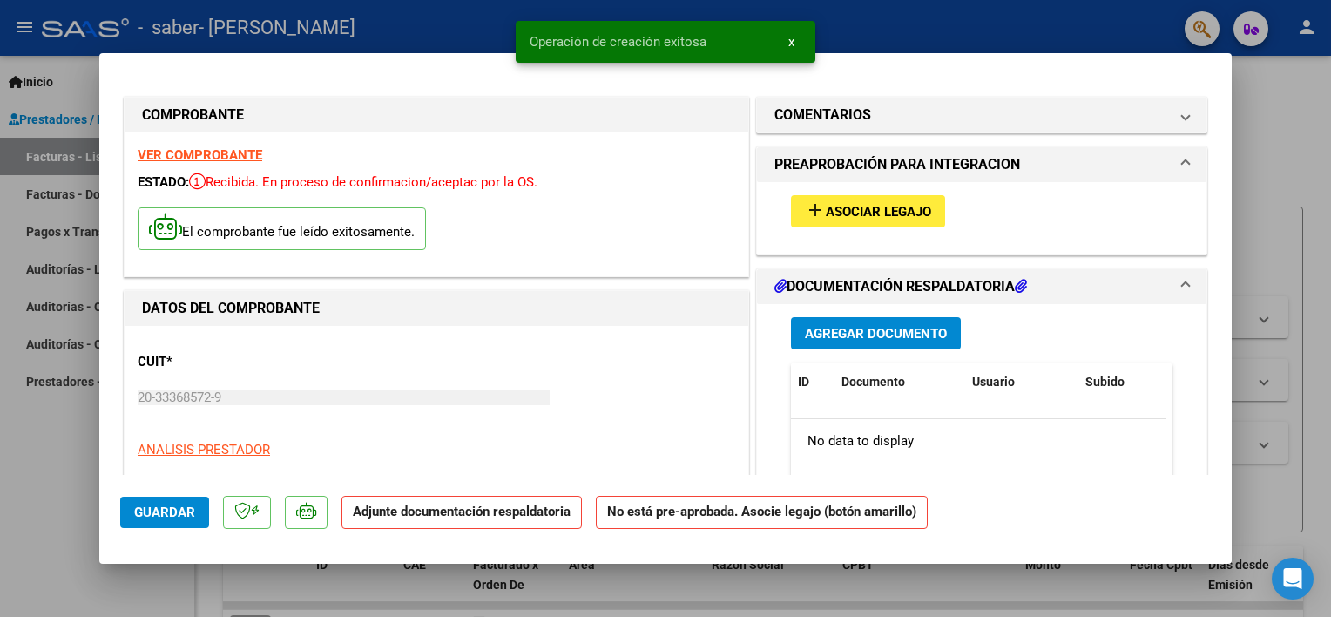
click at [923, 203] on span "add Asociar Legajo" at bounding box center [868, 211] width 126 height 16
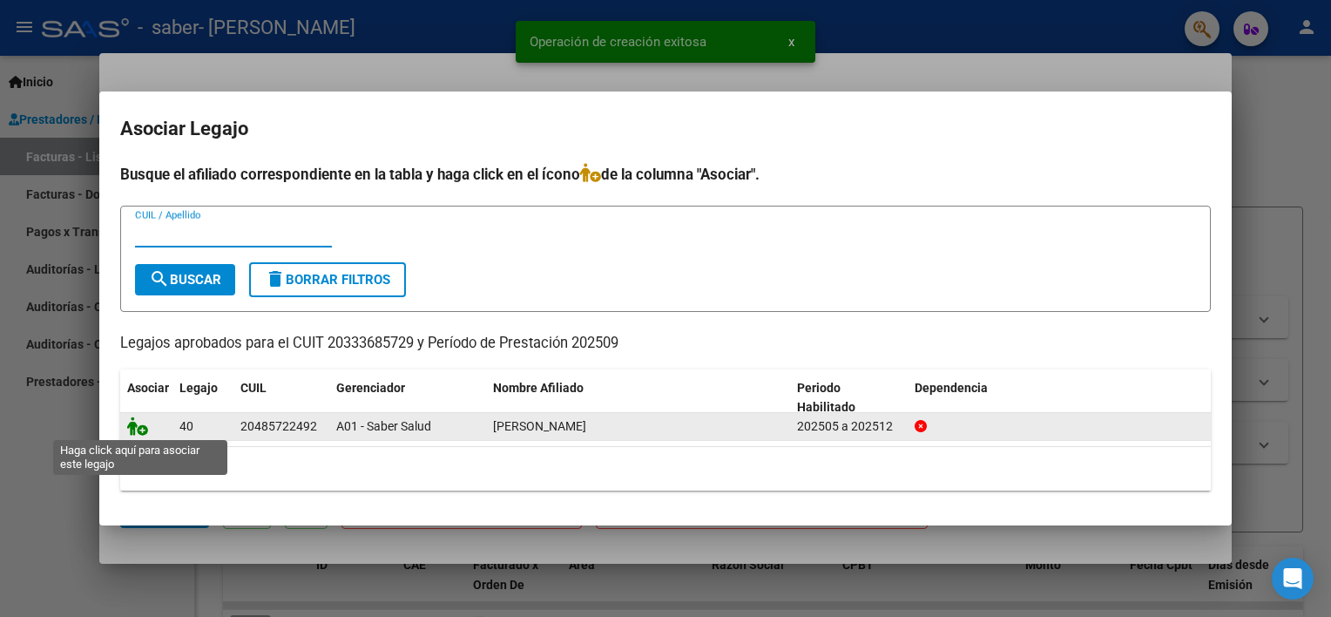
click at [138, 428] on icon at bounding box center [137, 425] width 21 height 19
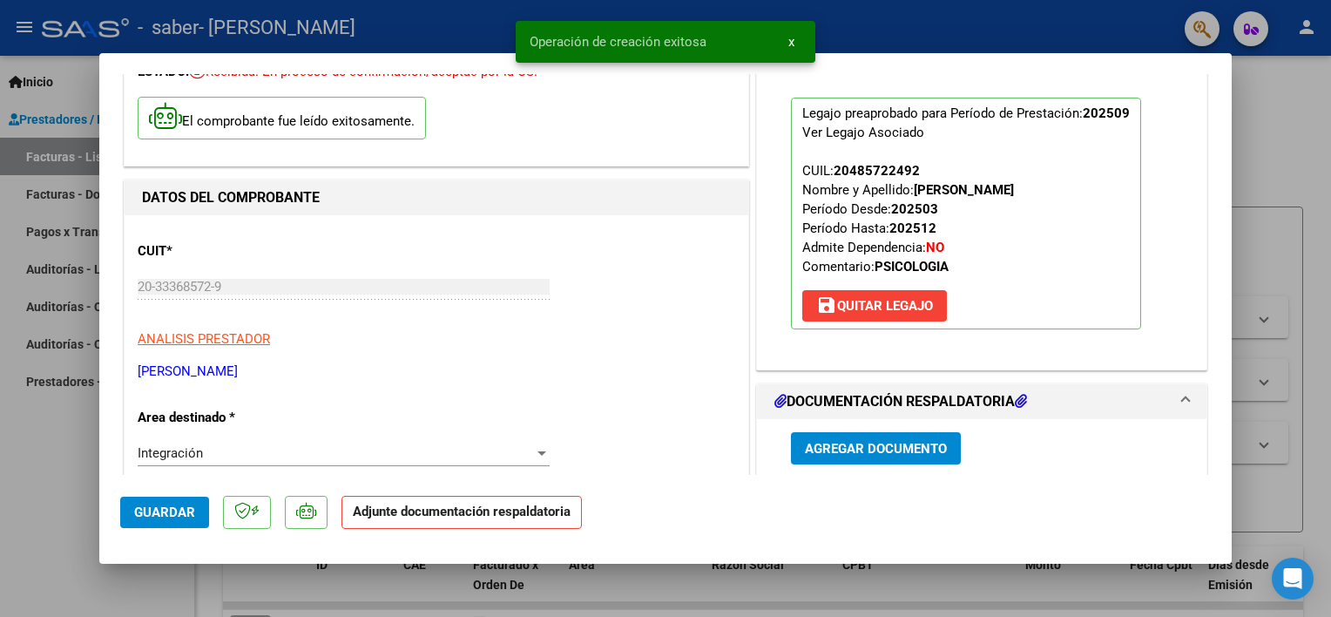
scroll to position [261, 0]
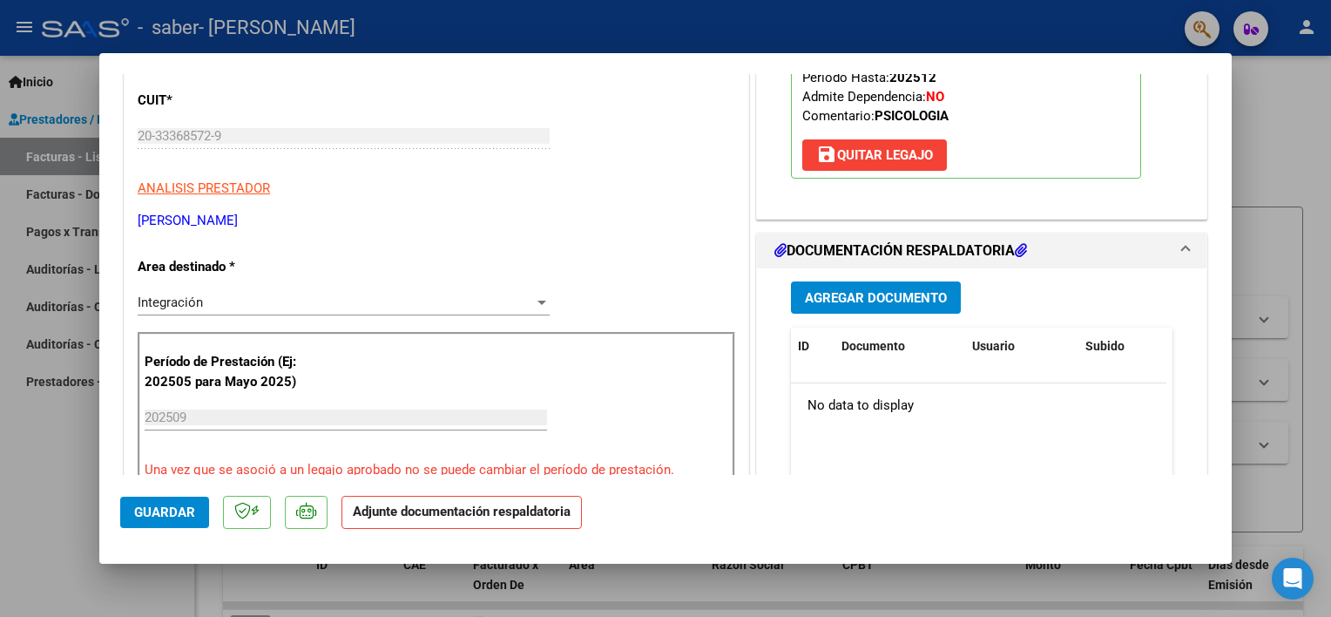
click at [891, 297] on span "Agregar Documento" at bounding box center [876, 298] width 142 height 16
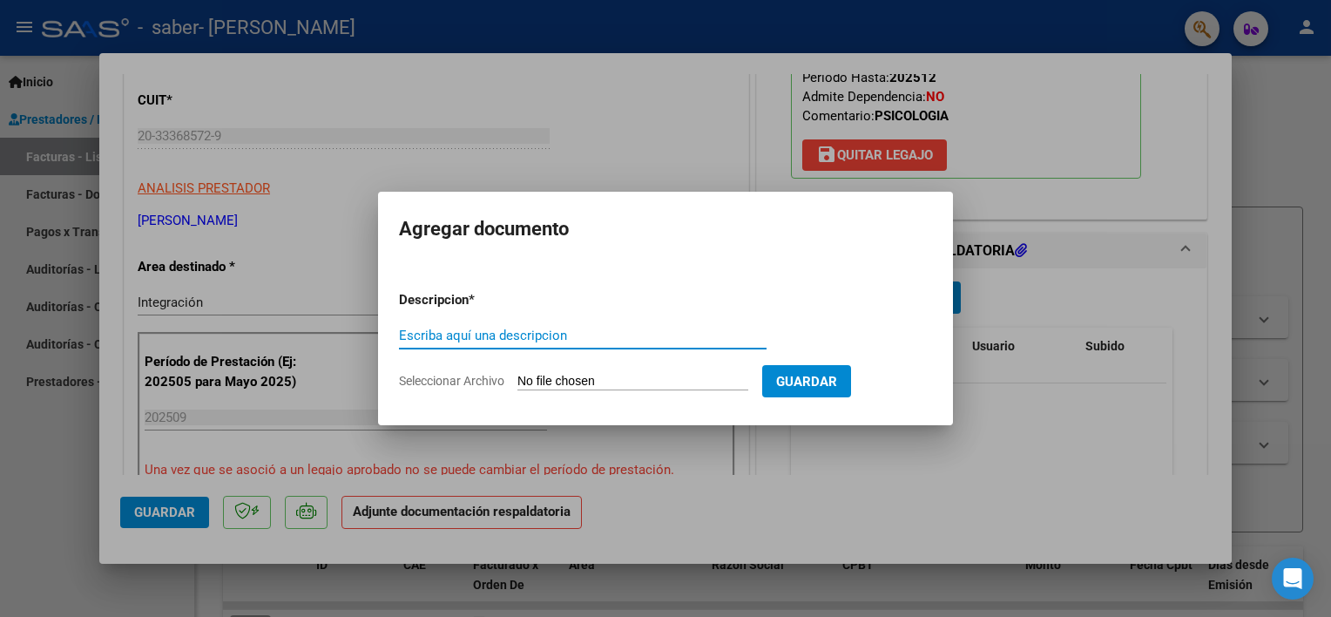
click at [543, 337] on input "Escriba aquí una descripcion" at bounding box center [583, 335] width 368 height 16
type input "PLANILLA MATTIVI [DATE] PSI"
click at [676, 373] on app-file-uploader "Seleccionar Archivo" at bounding box center [580, 381] width 363 height 16
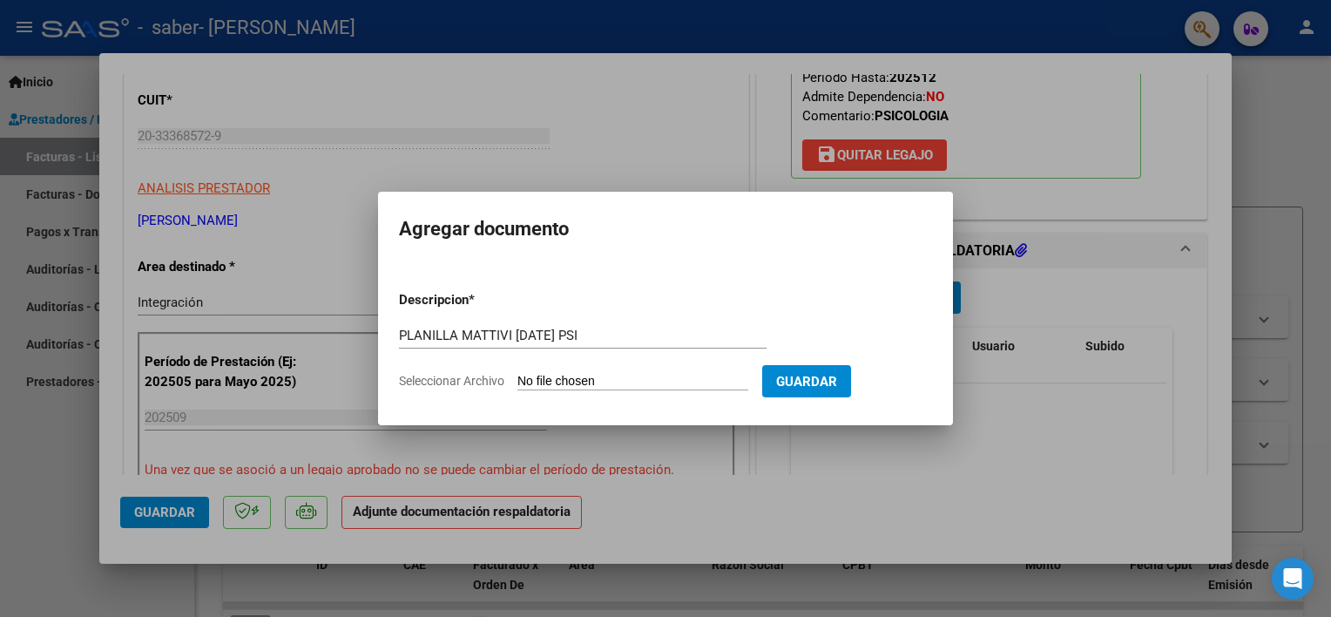
click at [634, 393] on form "Descripcion * PLANILLA MATTIVI [DATE] PSI Escriba aquí una descripcion Seleccio…" at bounding box center [665, 340] width 533 height 127
click at [631, 383] on input "Seleccionar Archivo" at bounding box center [632, 382] width 231 height 17
type input "C:\fakepath\PLANILLA MATTIVI SABER [DATE] PSI.pdf"
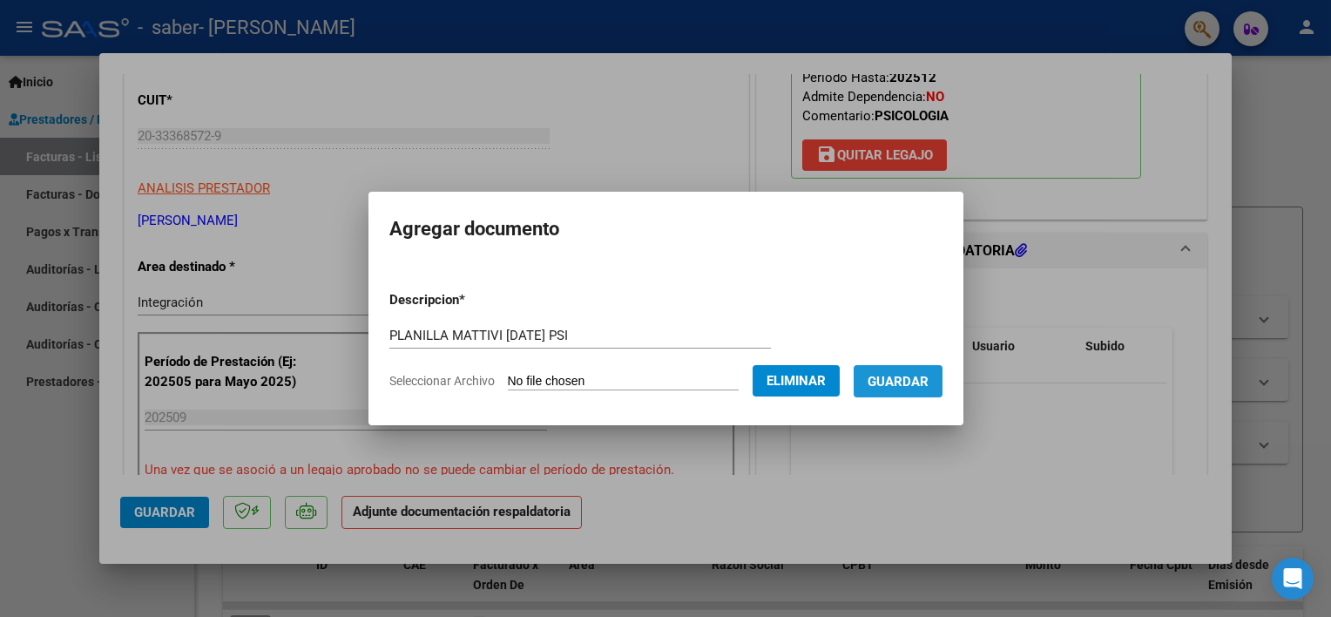
click at [879, 387] on span "Guardar" at bounding box center [897, 382] width 61 height 16
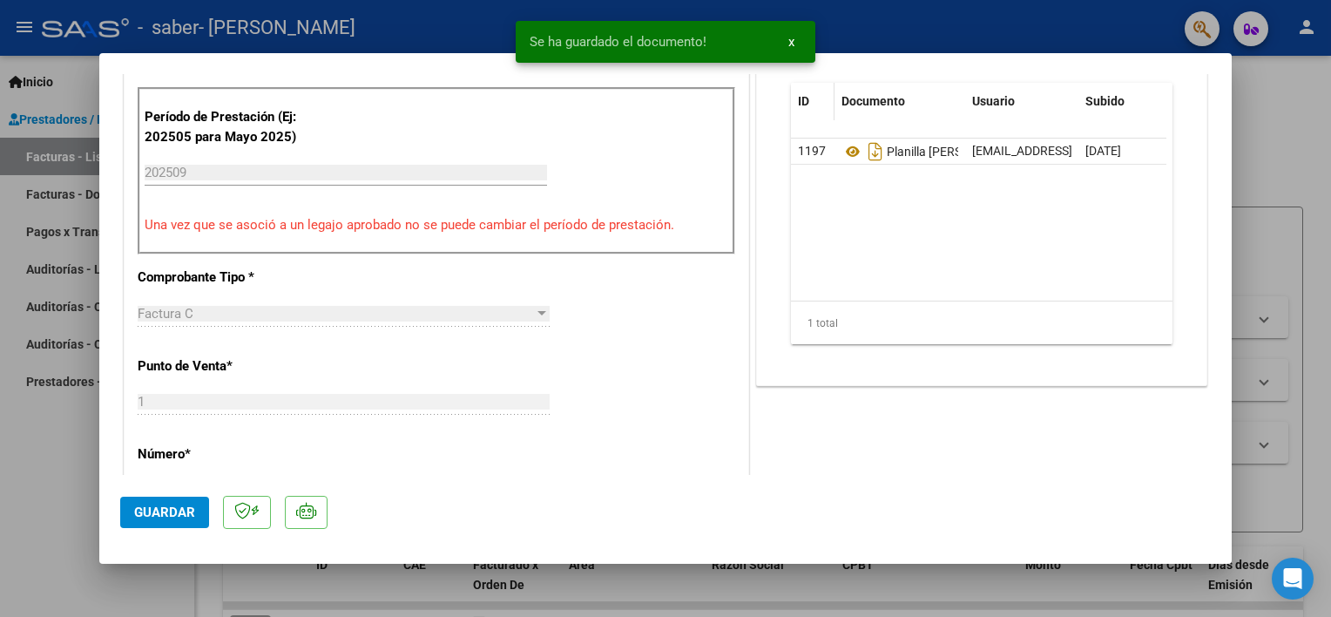
scroll to position [697, 0]
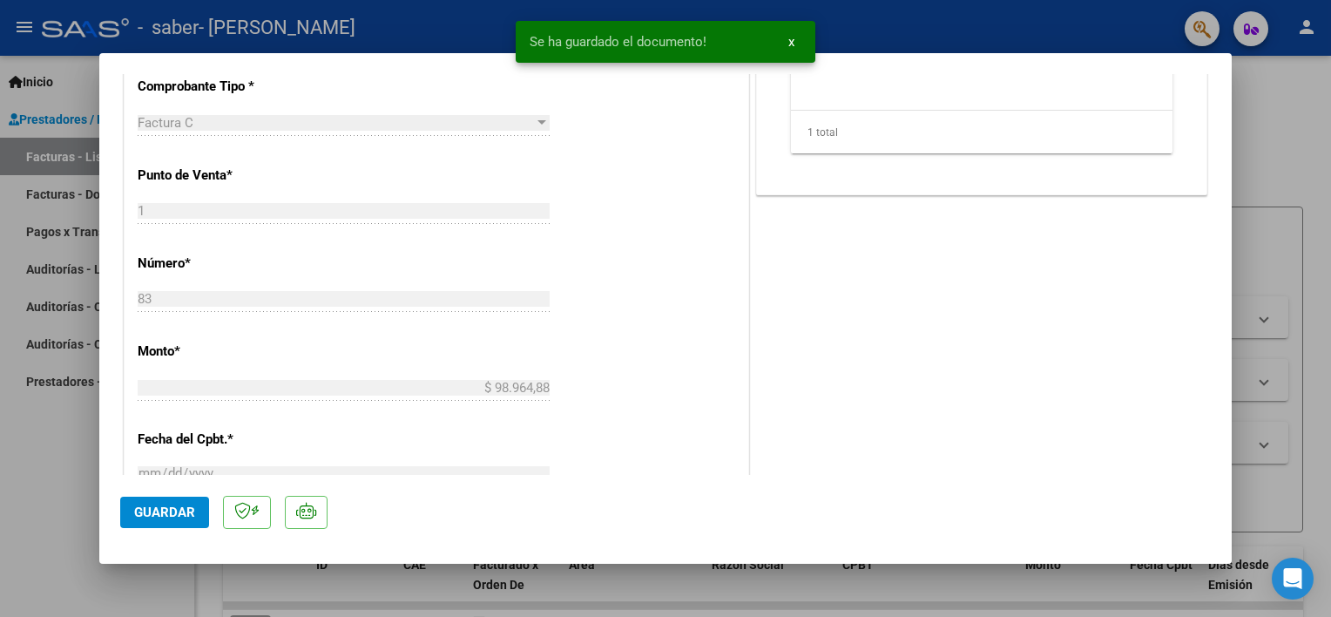
click at [142, 516] on span "Guardar" at bounding box center [164, 512] width 61 height 16
click at [53, 492] on div at bounding box center [665, 308] width 1331 height 617
type input "$ 0,00"
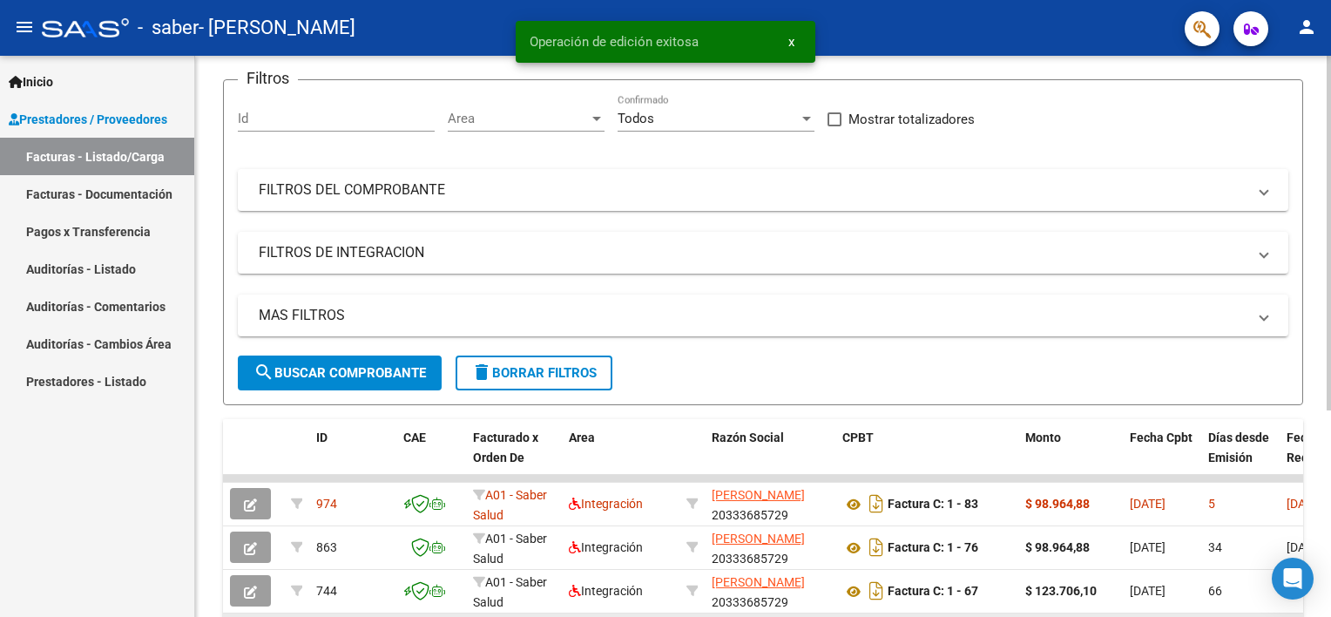
scroll to position [287, 0]
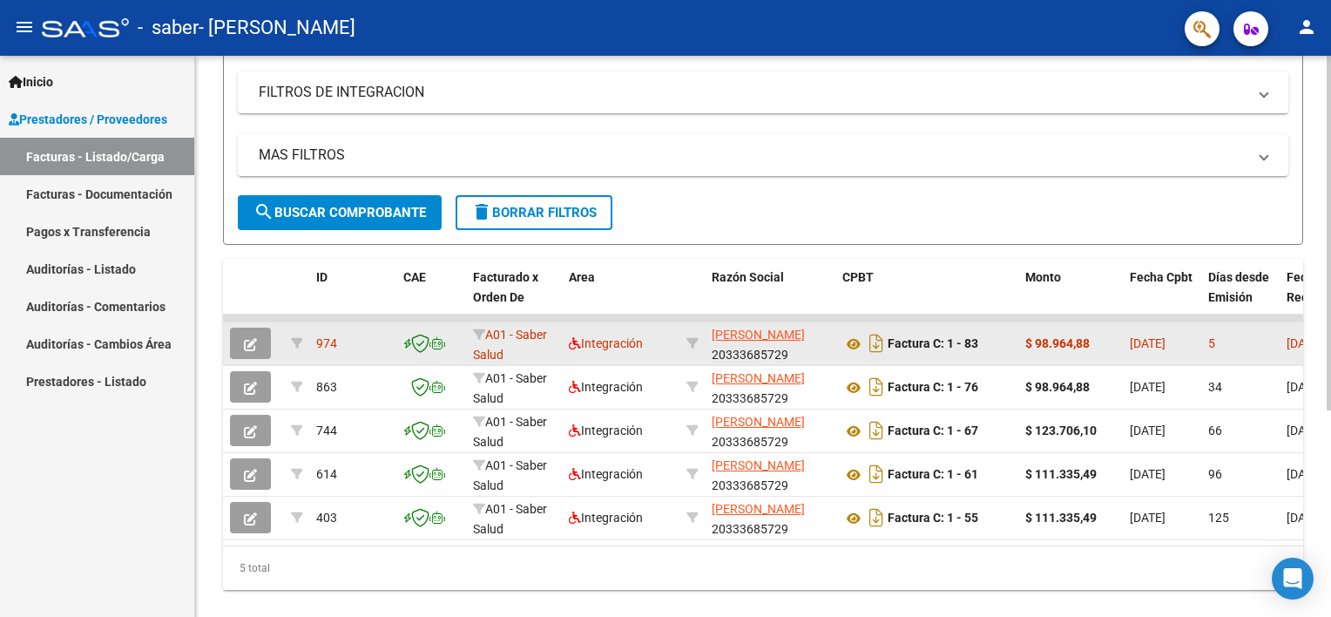
drag, startPoint x: 1101, startPoint y: 337, endPoint x: 1036, endPoint y: 344, distance: 64.8
click at [1036, 344] on div "$ 98.964,88" at bounding box center [1070, 344] width 91 height 20
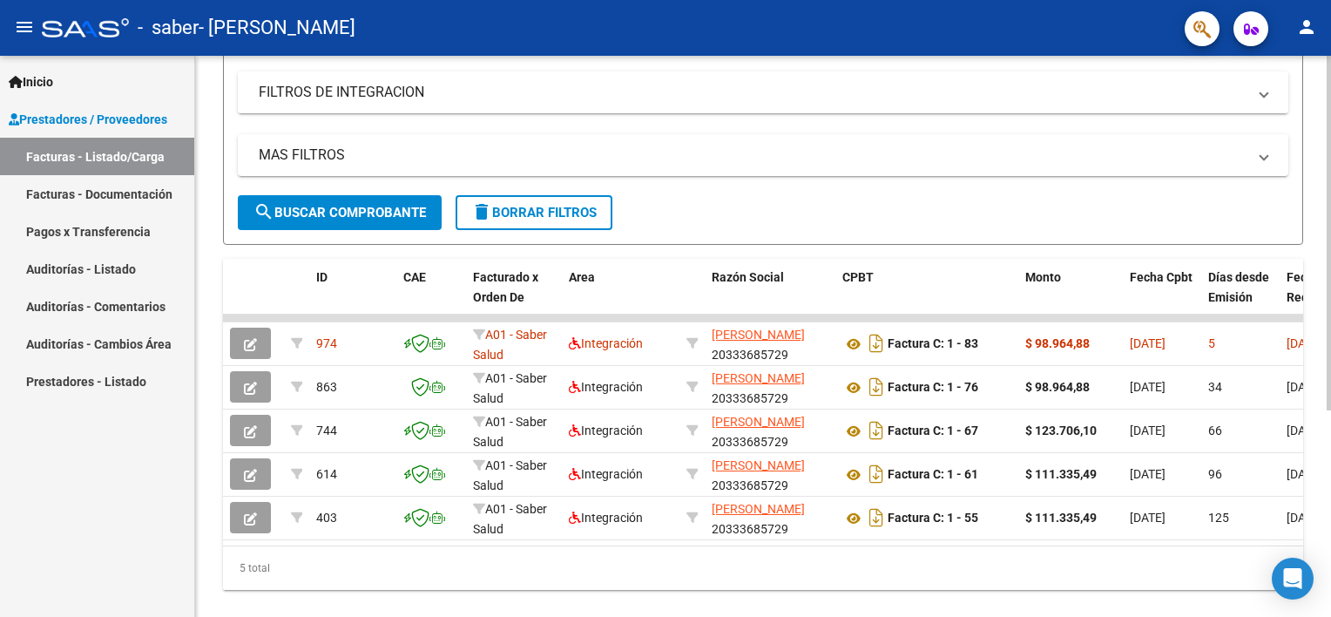
copy strong "98.964,88"
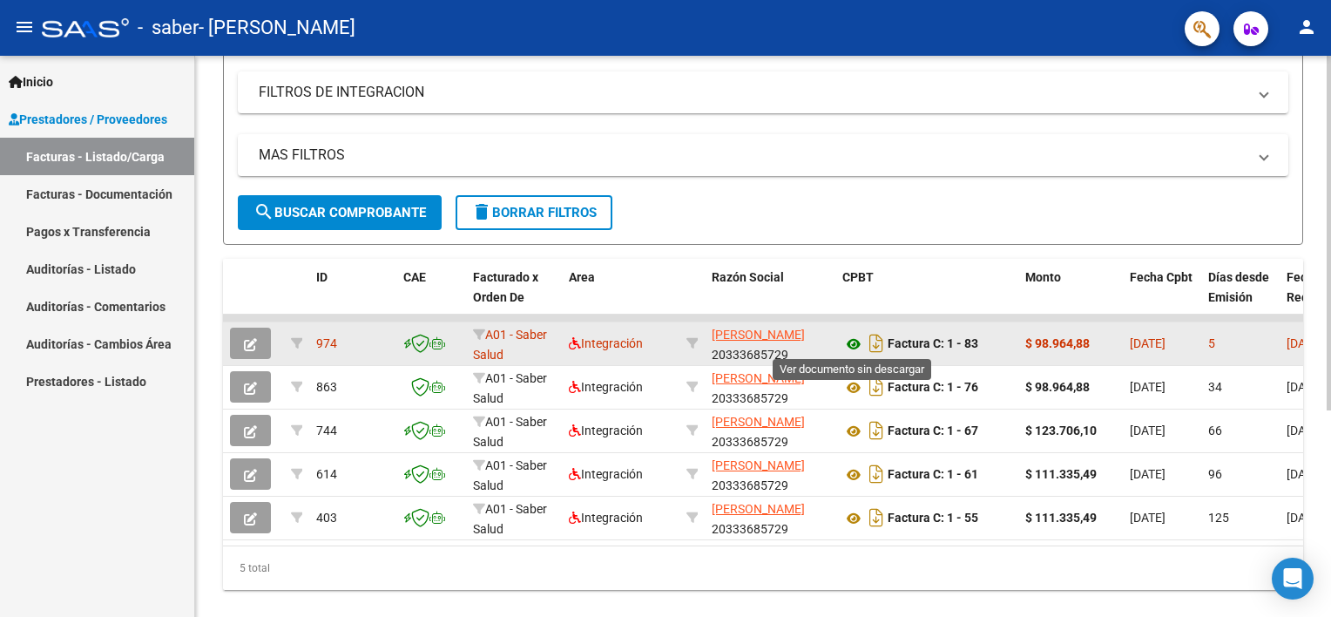
click at [855, 344] on icon at bounding box center [853, 344] width 23 height 21
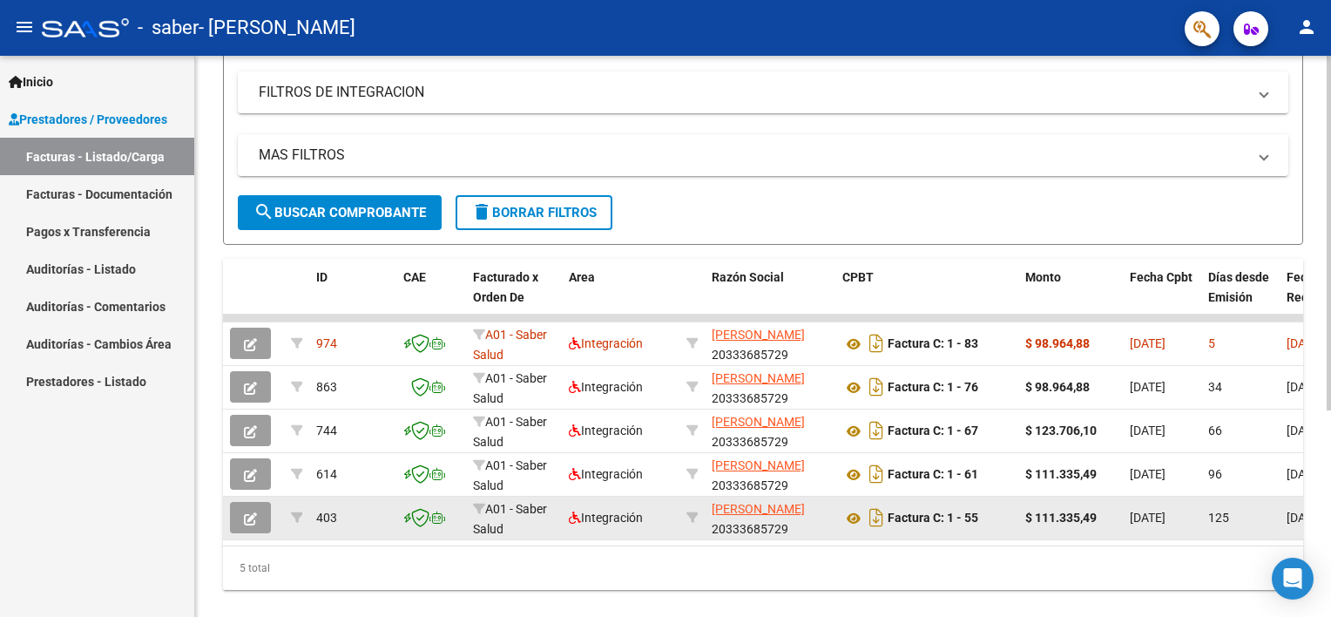
drag, startPoint x: 490, startPoint y: 541, endPoint x: 798, endPoint y: 514, distance: 308.6
click at [798, 514] on datatable-body "974 A01 - Saber Salud Integración [PERSON_NAME] 20333685729 Factura C: 1 - 83 $…" at bounding box center [763, 429] width 1080 height 231
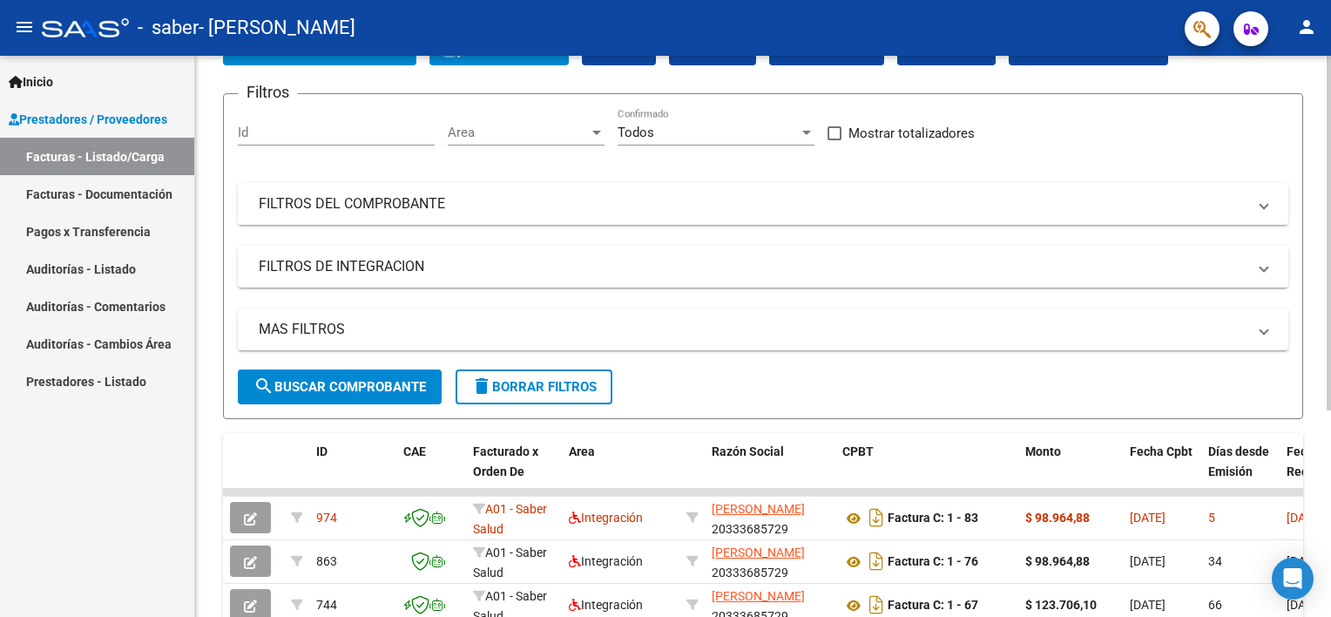
scroll to position [0, 0]
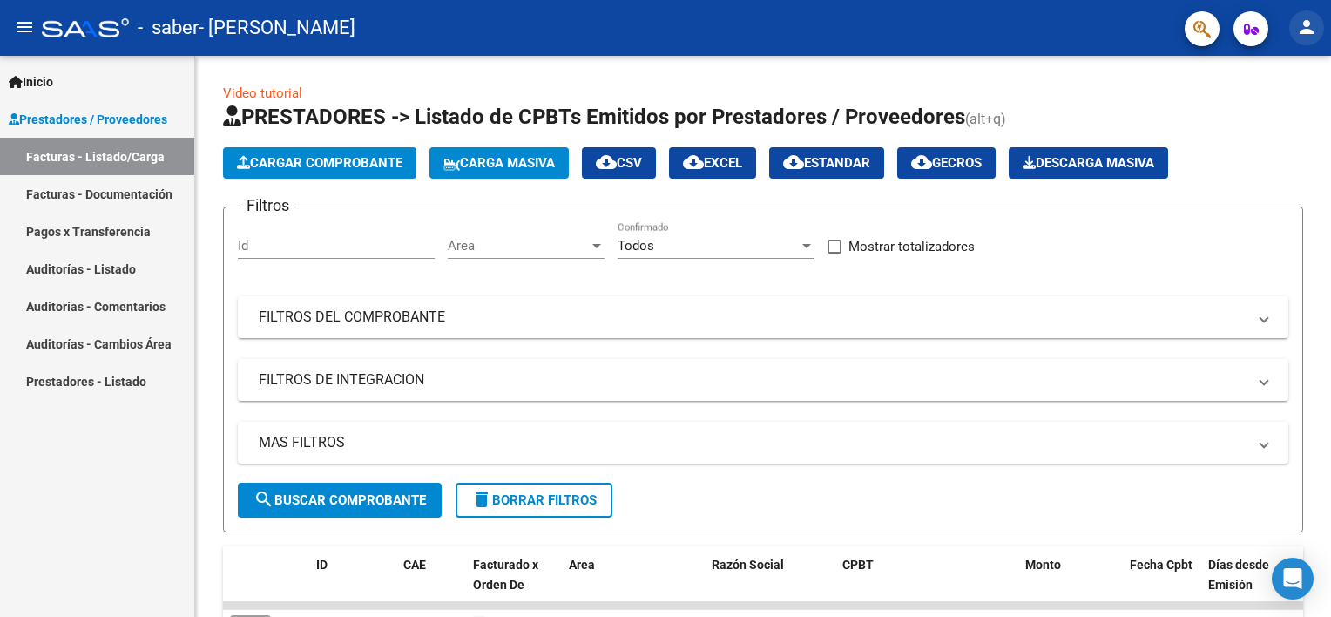
click at [1301, 21] on mat-icon "person" at bounding box center [1306, 27] width 21 height 21
click at [1278, 126] on button "exit_to_app Salir" at bounding box center [1271, 115] width 106 height 42
